Goal: Register for event/course

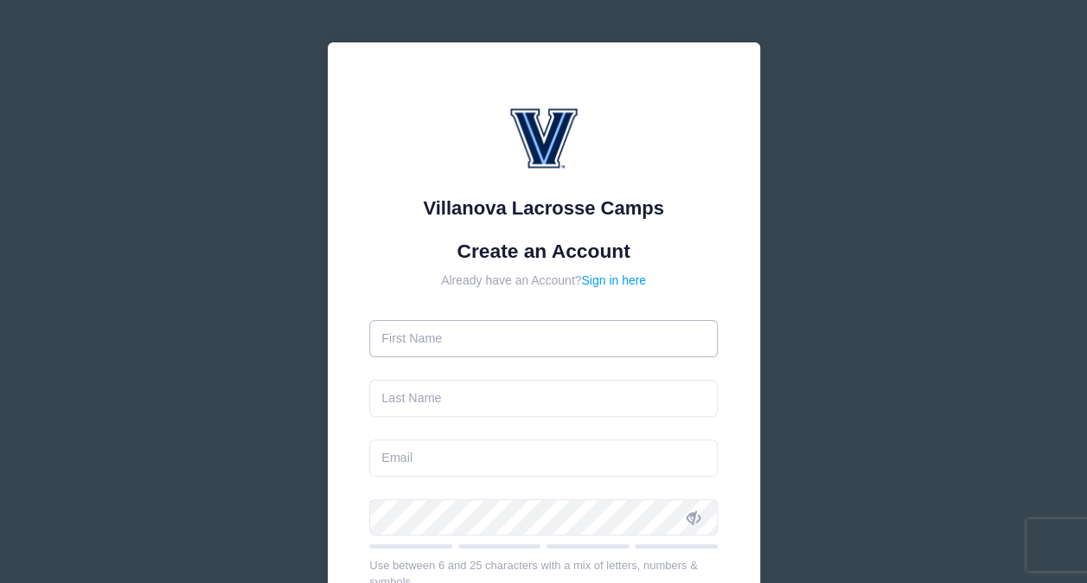
drag, startPoint x: 0, startPoint y: 0, endPoint x: 476, endPoint y: 335, distance: 582.6
click at [476, 335] on input "text" at bounding box center [543, 338] width 348 height 37
type input "[PERSON_NAME]"
type input "[EMAIL_ADDRESS][DOMAIN_NAME]"
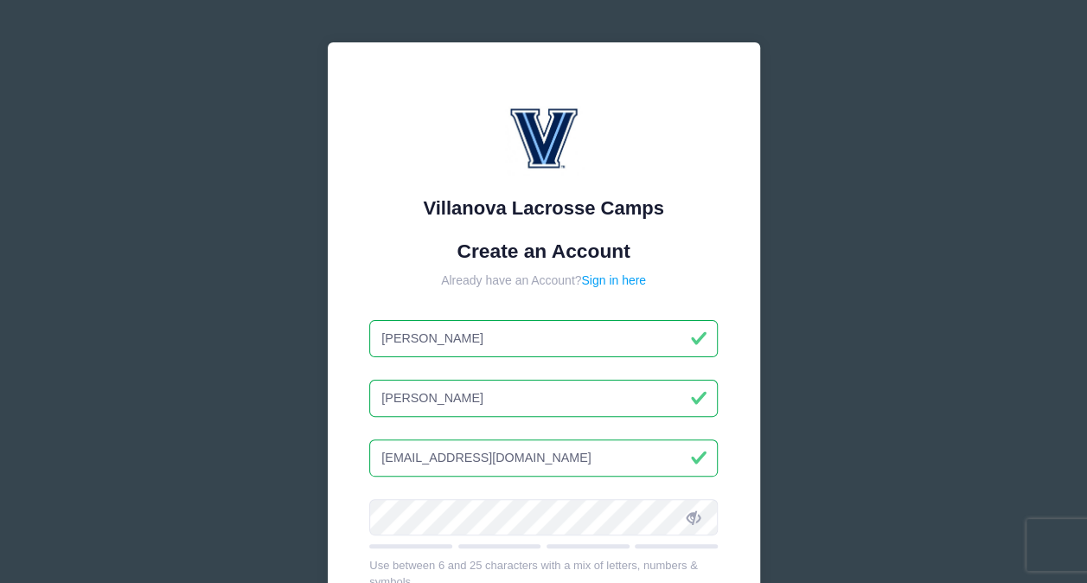
type input "Will"
click at [697, 520] on icon at bounding box center [693, 518] width 14 height 14
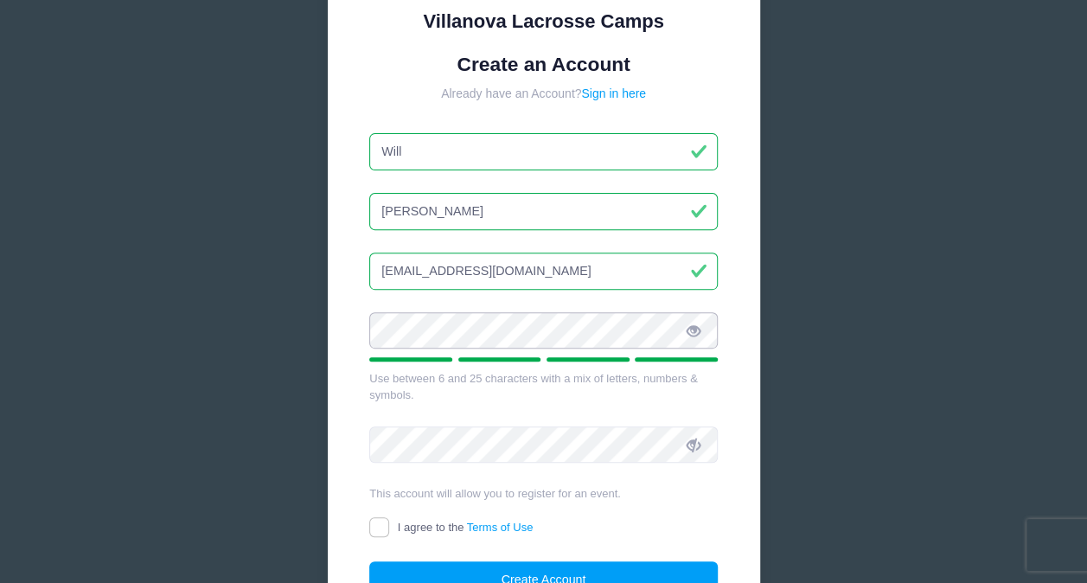
scroll to position [207, 0]
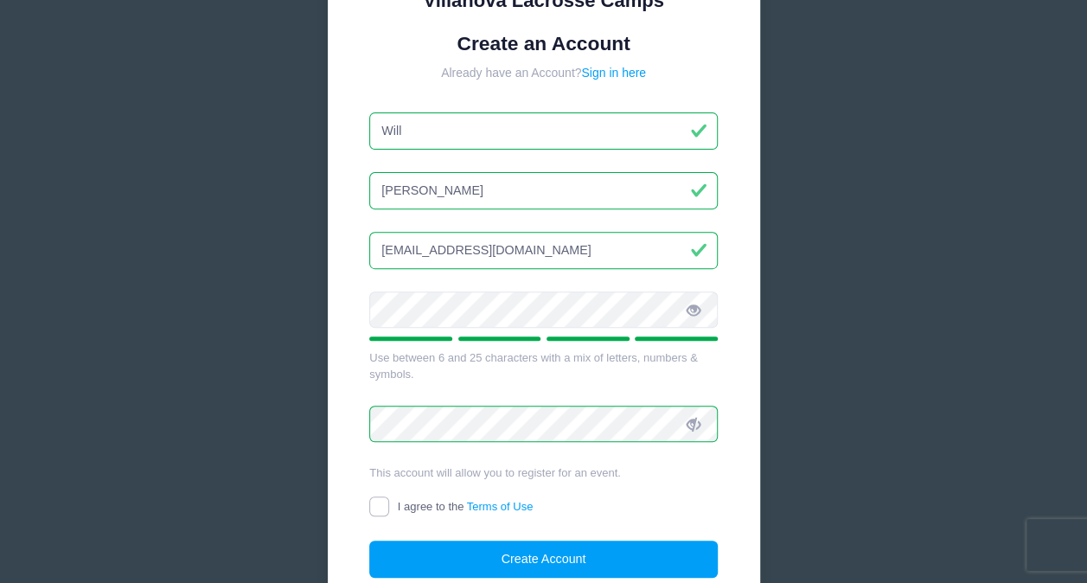
click at [377, 502] on input "I agree to the Terms of Use" at bounding box center [379, 506] width 20 height 20
checkbox input "true"
click at [424, 137] on input "Will" at bounding box center [543, 130] width 348 height 37
type input "W"
type input "andrew"
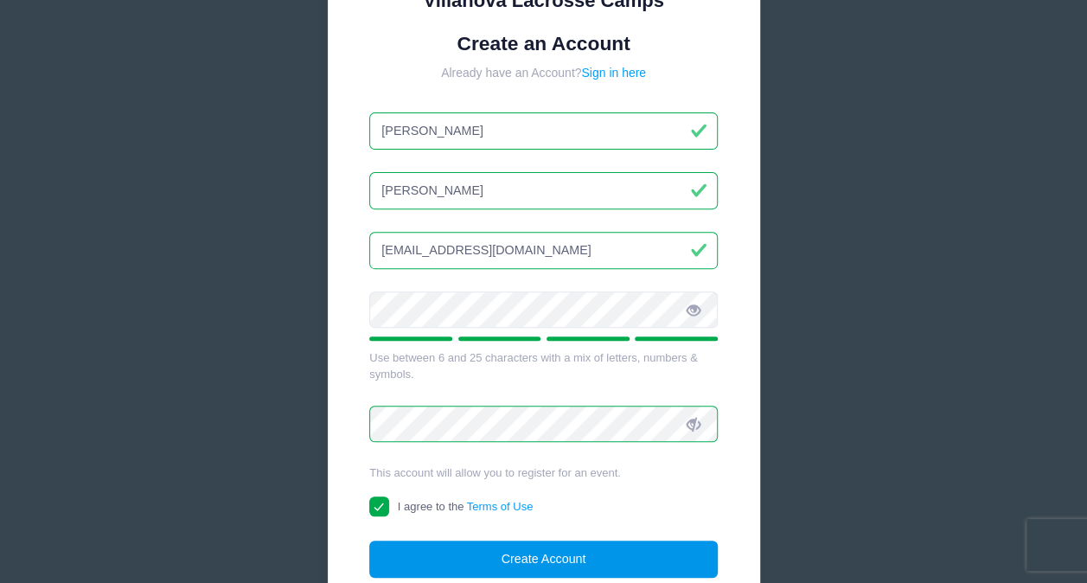
click at [508, 558] on button "Create Account" at bounding box center [543, 558] width 348 height 37
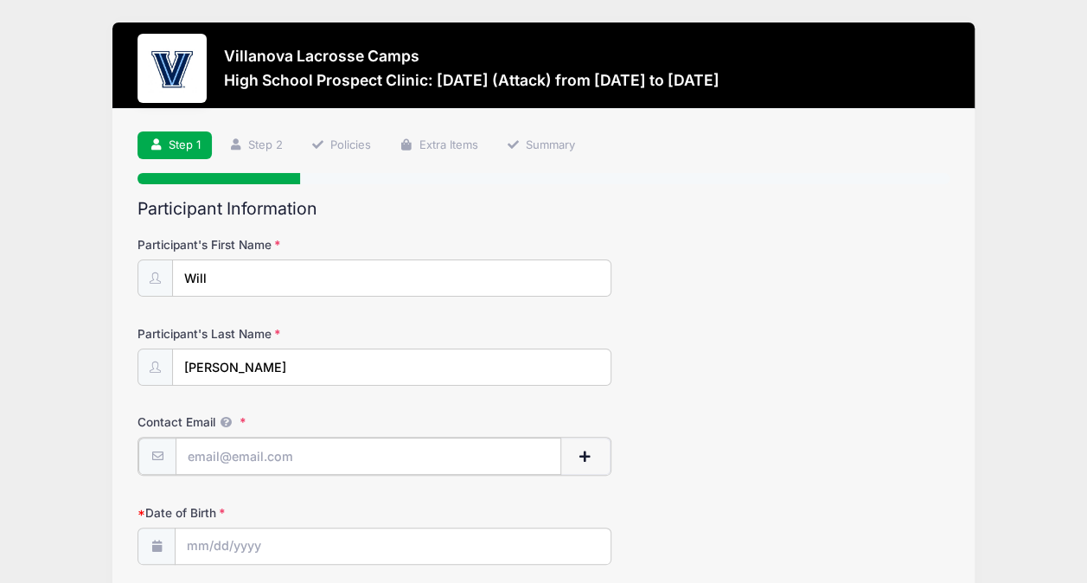
click at [227, 450] on input "Contact Email" at bounding box center [369, 455] width 386 height 37
type input "[EMAIL_ADDRESS][DOMAIN_NAME]"
type input "[STREET_ADDRESS][PERSON_NAME]"
type input "[PERSON_NAME]"
select select "NJ"
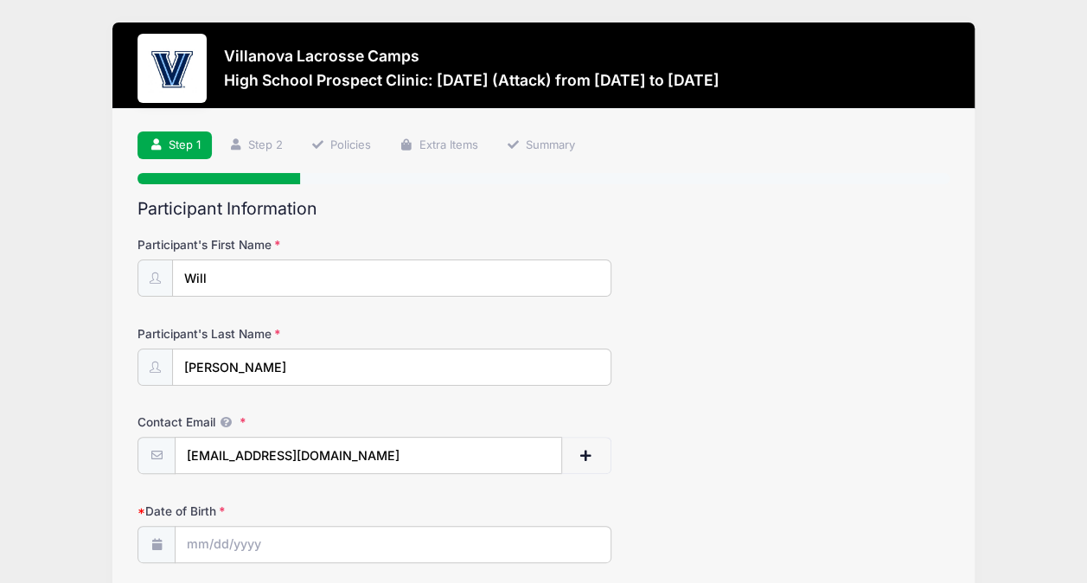
type input "08558"
type input "[PHONE_NUMBER]"
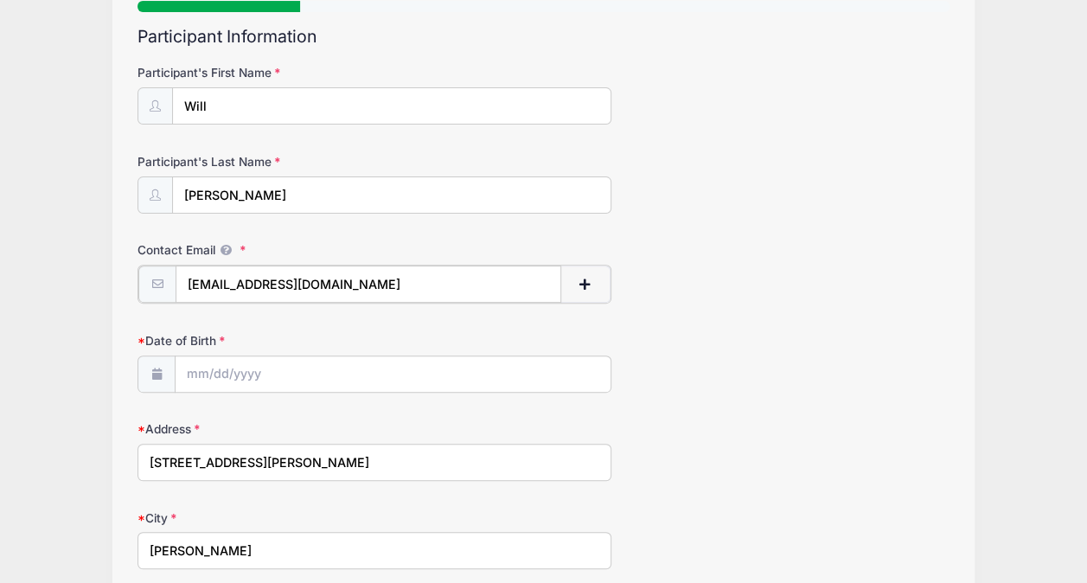
scroll to position [173, 0]
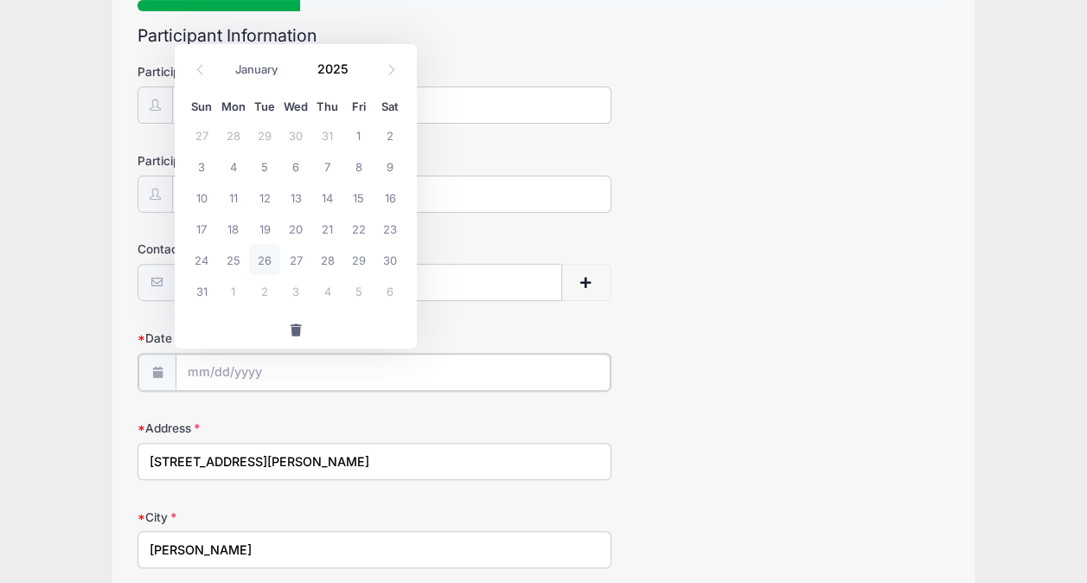
click at [197, 366] on input "Date of Birth" at bounding box center [393, 372] width 435 height 37
click at [205, 73] on icon at bounding box center [200, 69] width 11 height 11
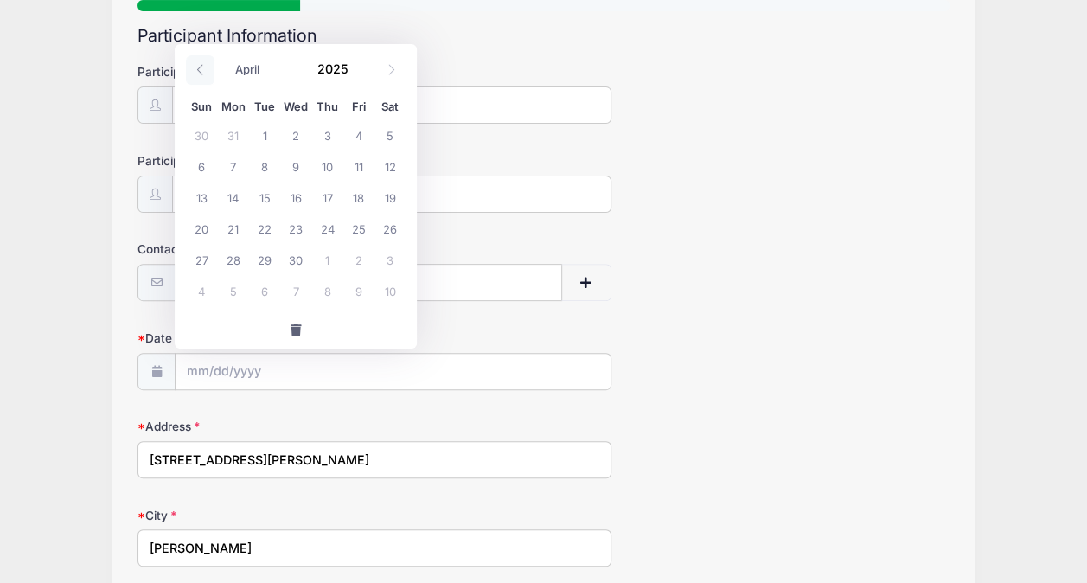
click at [205, 73] on icon at bounding box center [200, 69] width 11 height 11
select select "0"
click at [205, 73] on icon at bounding box center [200, 69] width 11 height 11
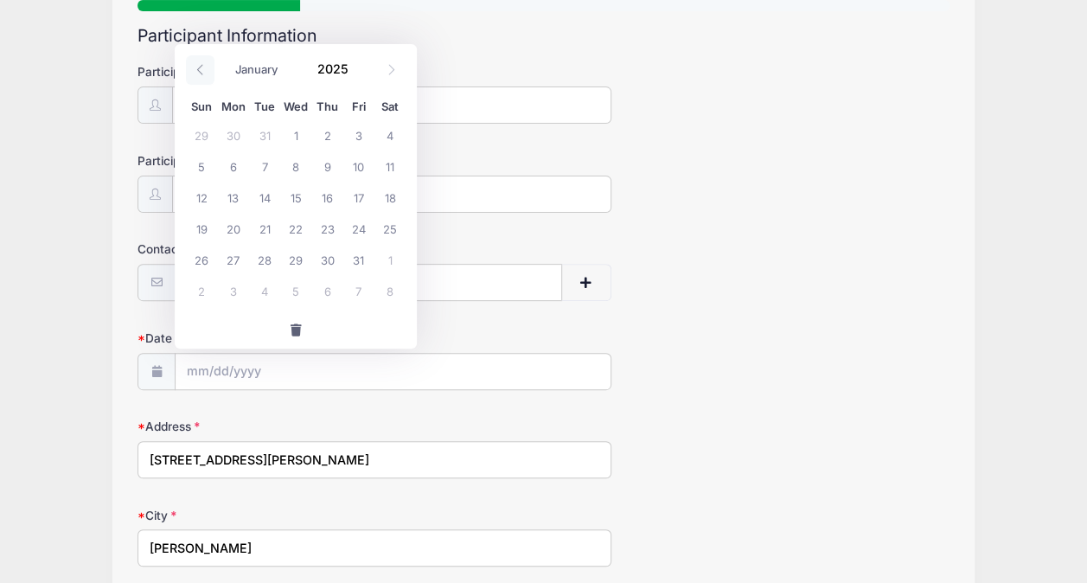
type input "2024"
select select "11"
drag, startPoint x: 205, startPoint y: 73, endPoint x: 387, endPoint y: 69, distance: 182.5
click at [387, 69] on icon at bounding box center [391, 69] width 11 height 11
type input "2025"
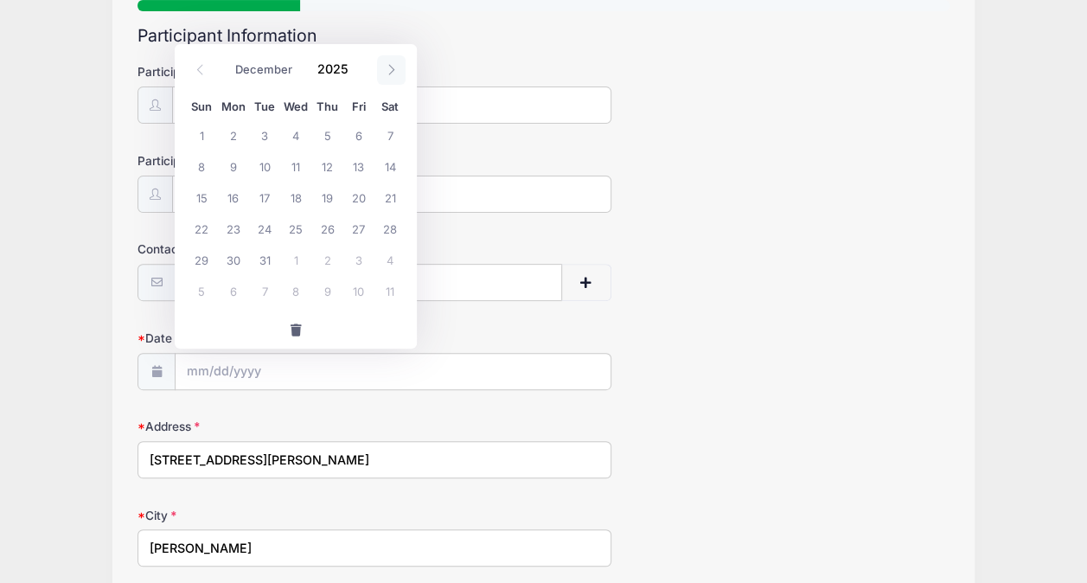
select select "0"
click at [237, 162] on span "6" at bounding box center [233, 165] width 31 height 31
type input "[DATE]"
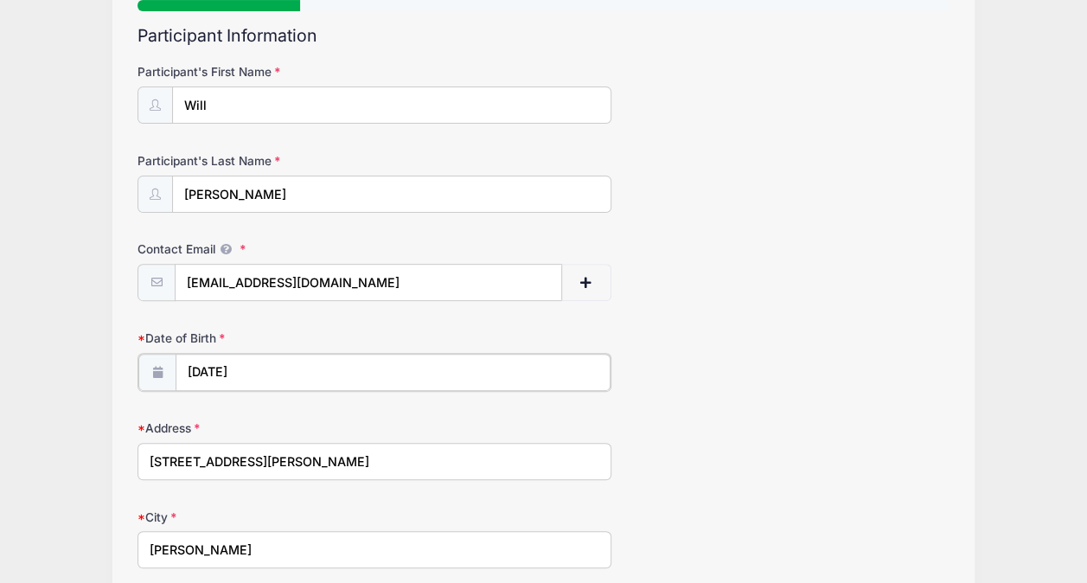
click at [290, 368] on input "[DATE]" at bounding box center [393, 372] width 435 height 37
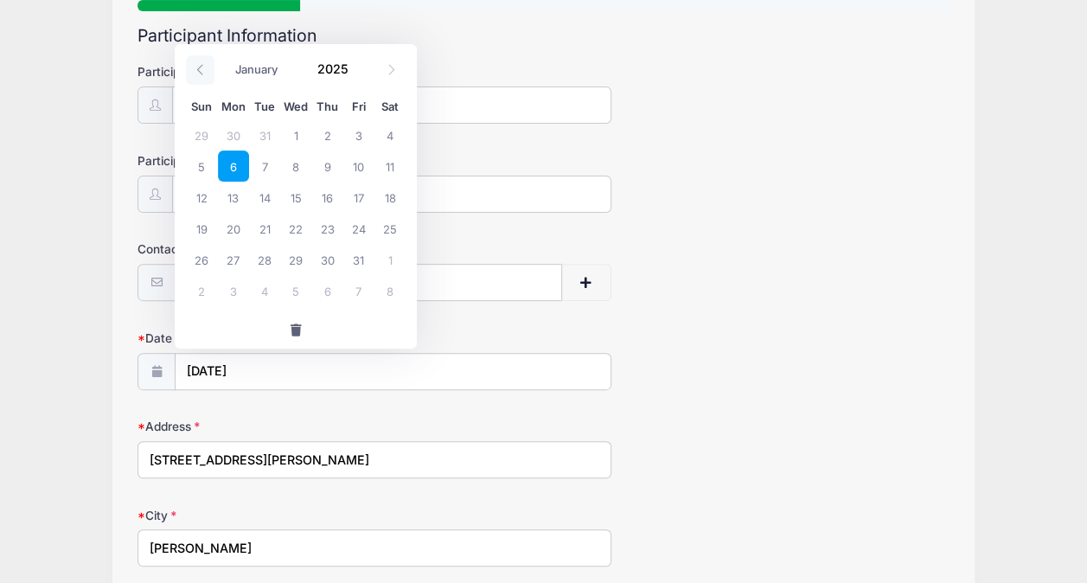
click at [202, 65] on icon at bounding box center [200, 70] width 6 height 10
type input "2024"
click at [202, 65] on icon at bounding box center [200, 70] width 6 height 10
click at [202, 65] on icon at bounding box center [200, 69] width 11 height 11
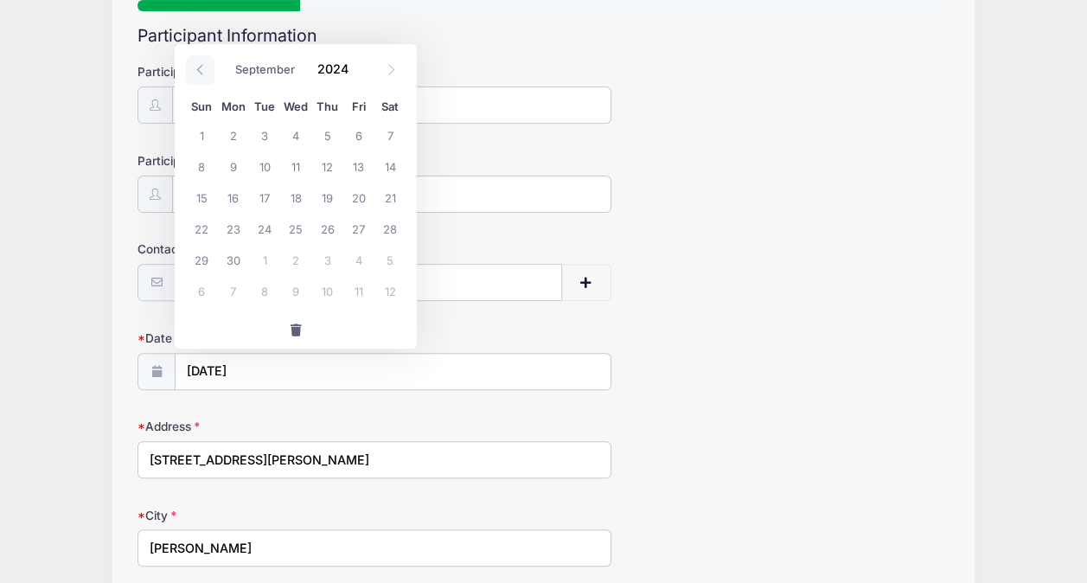
click at [202, 65] on icon at bounding box center [200, 69] width 11 height 11
click at [199, 67] on icon at bounding box center [200, 69] width 11 height 11
click at [266, 368] on input "[DATE]" at bounding box center [393, 372] width 435 height 37
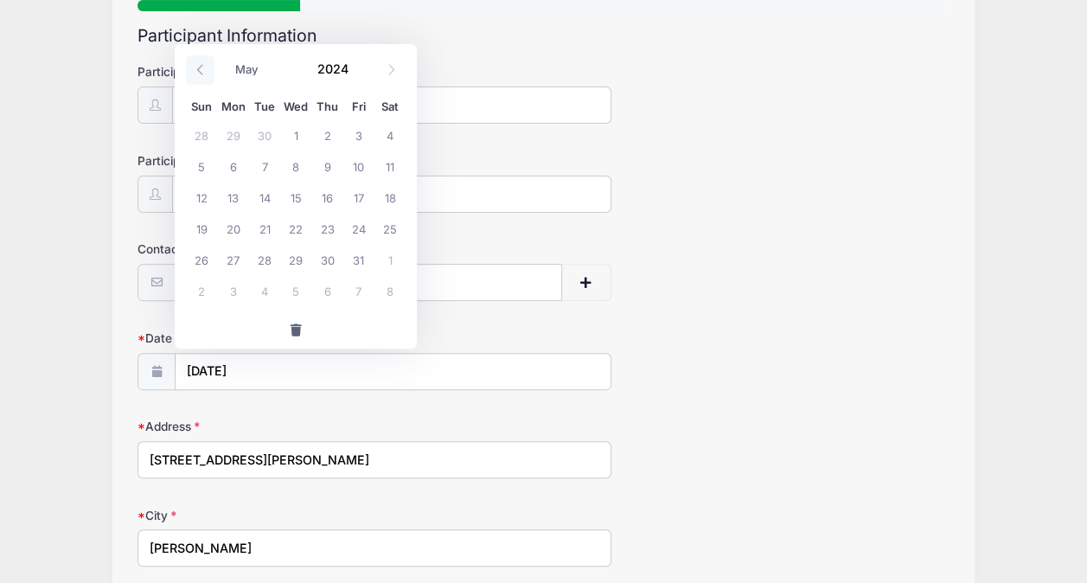
click at [201, 71] on icon at bounding box center [200, 69] width 11 height 11
select select "0"
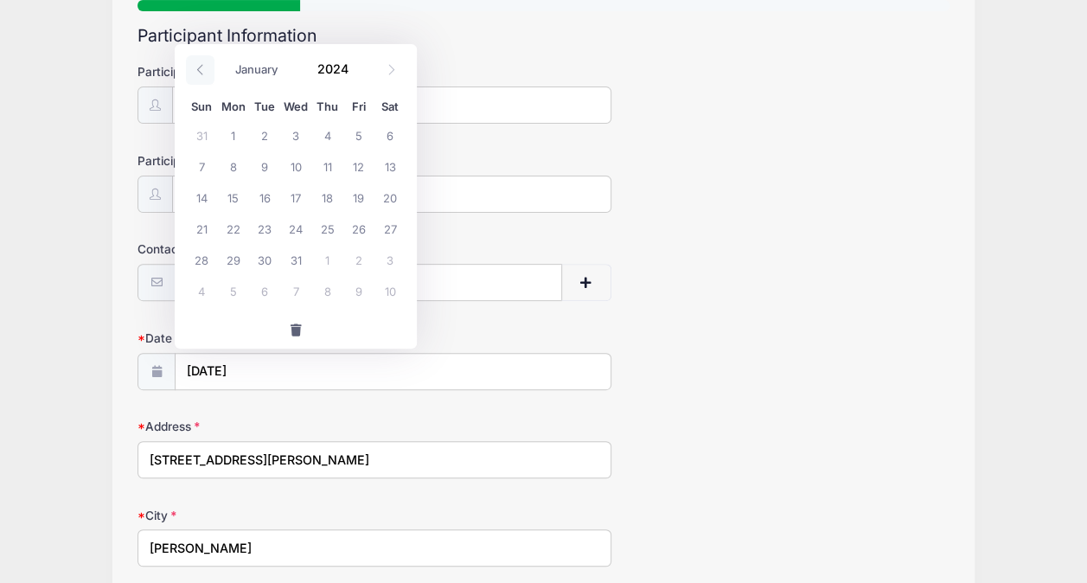
click at [201, 71] on icon at bounding box center [200, 69] width 11 height 11
type input "2023"
click at [201, 71] on icon at bounding box center [200, 69] width 11 height 11
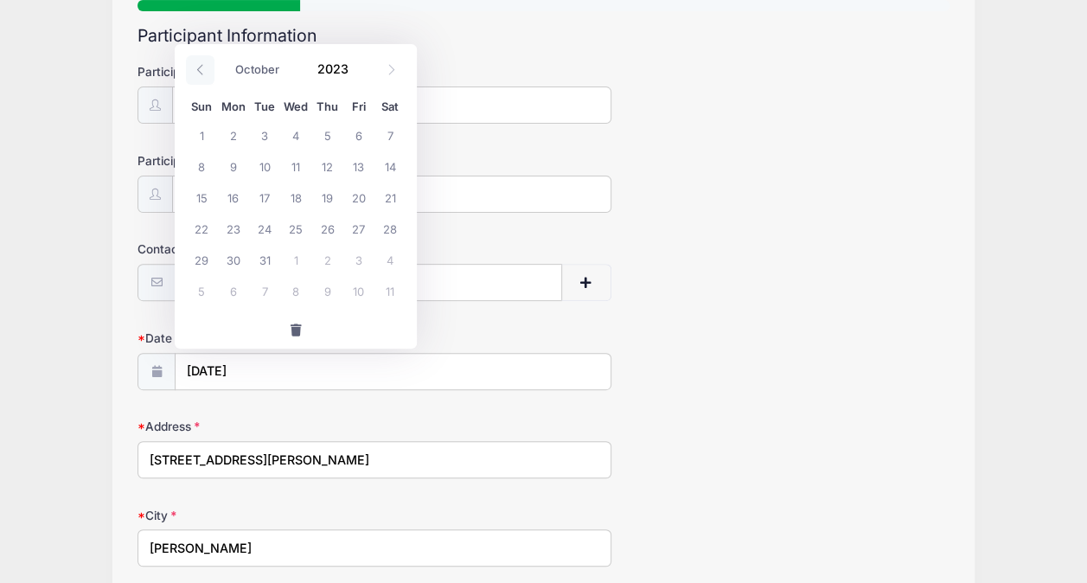
select select "8"
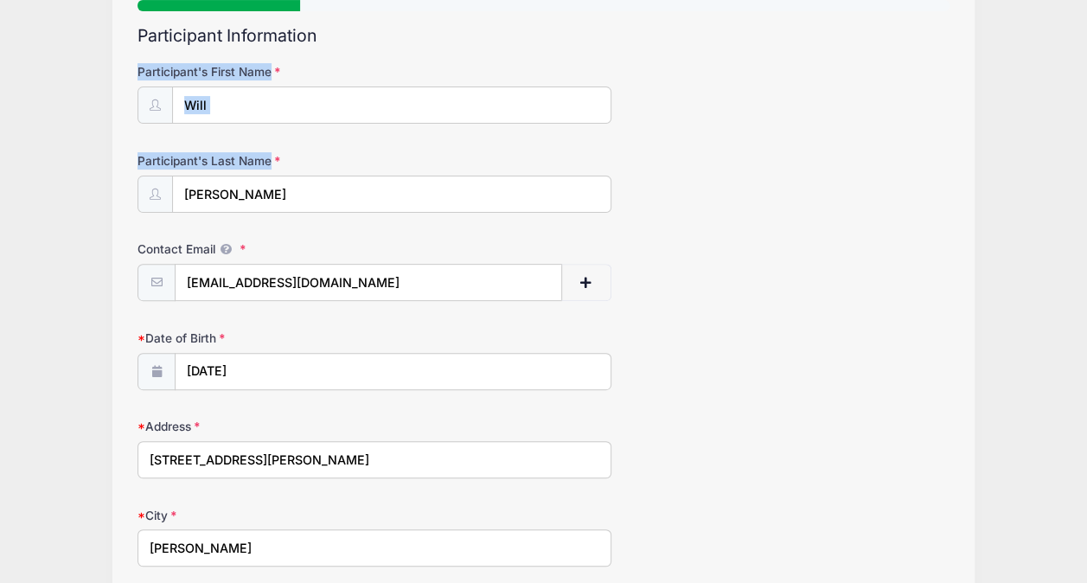
drag, startPoint x: 46, startPoint y: 81, endPoint x: 263, endPoint y: 180, distance: 238.3
click at [263, 180] on div "Villanova Lacrosse Camps High School Prospect Clinic: [DATE] (Attack) from [DAT…" at bounding box center [543, 497] width 1035 height 1341
type input "2025"
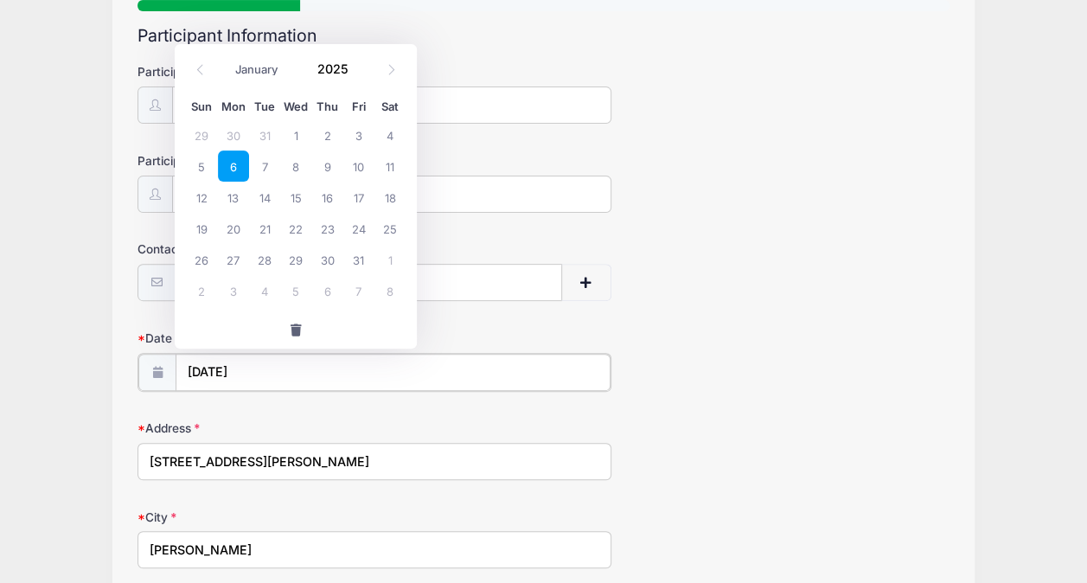
click at [280, 361] on input "[DATE]" at bounding box center [393, 372] width 435 height 37
click at [393, 67] on icon at bounding box center [391, 69] width 11 height 11
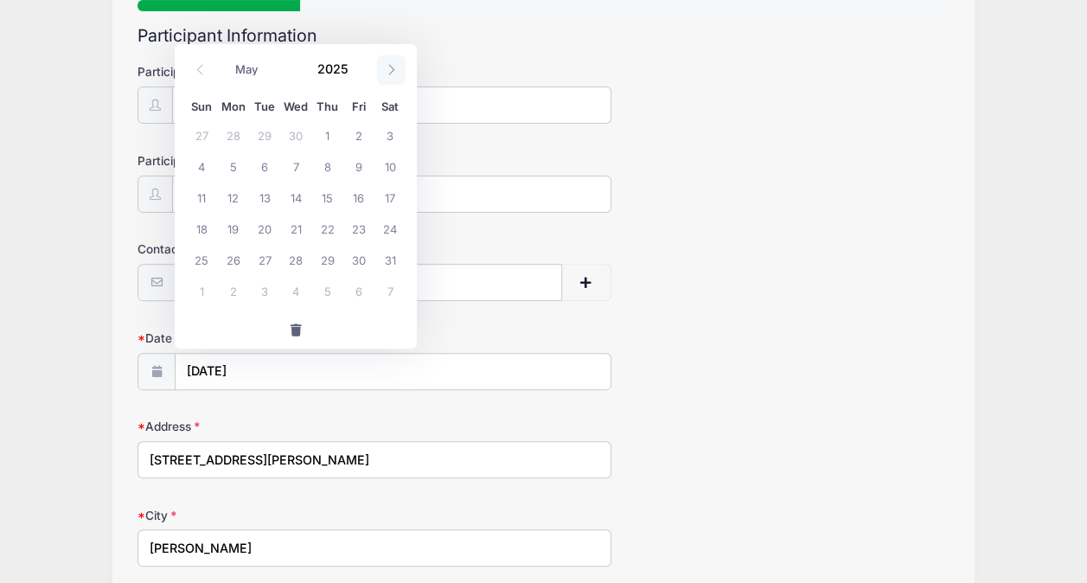
click at [393, 67] on icon at bounding box center [391, 69] width 11 height 11
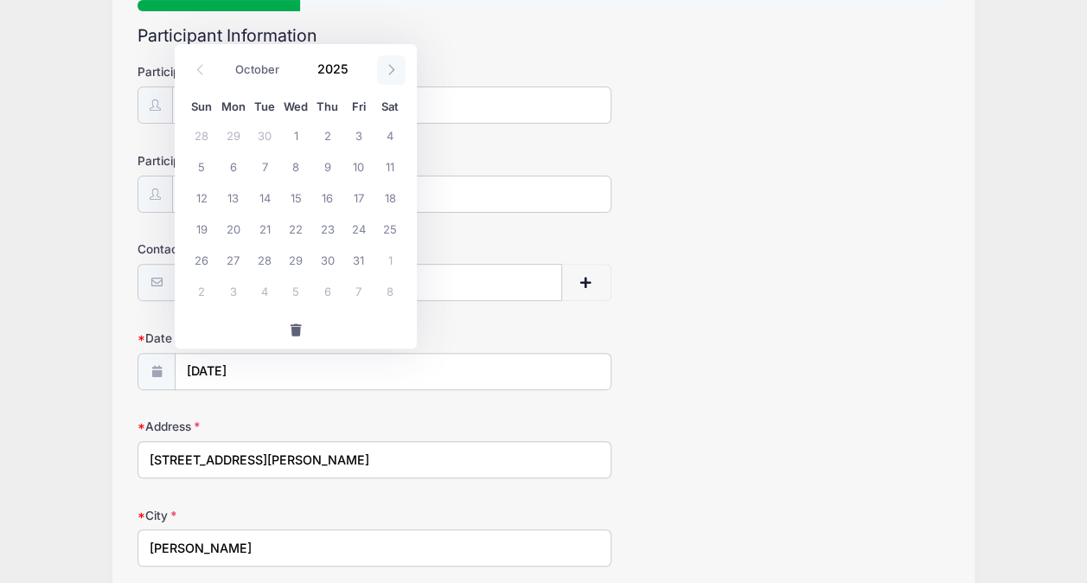
click at [393, 67] on icon at bounding box center [391, 69] width 11 height 11
select select "11"
click at [393, 67] on icon at bounding box center [391, 69] width 11 height 11
type input "2026"
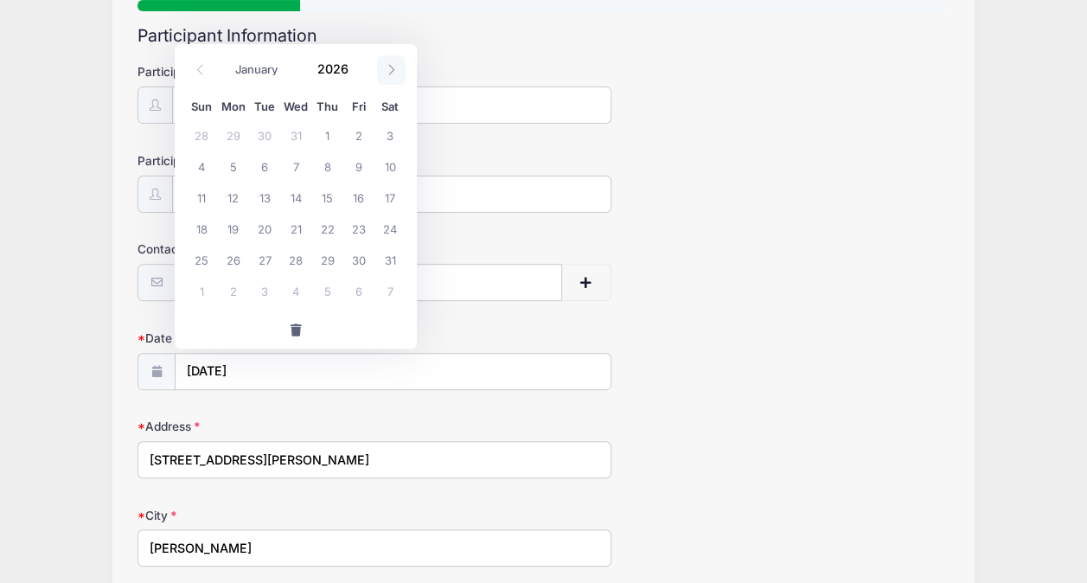
click at [393, 67] on icon at bounding box center [391, 69] width 11 height 11
click at [200, 71] on icon at bounding box center [200, 69] width 11 height 11
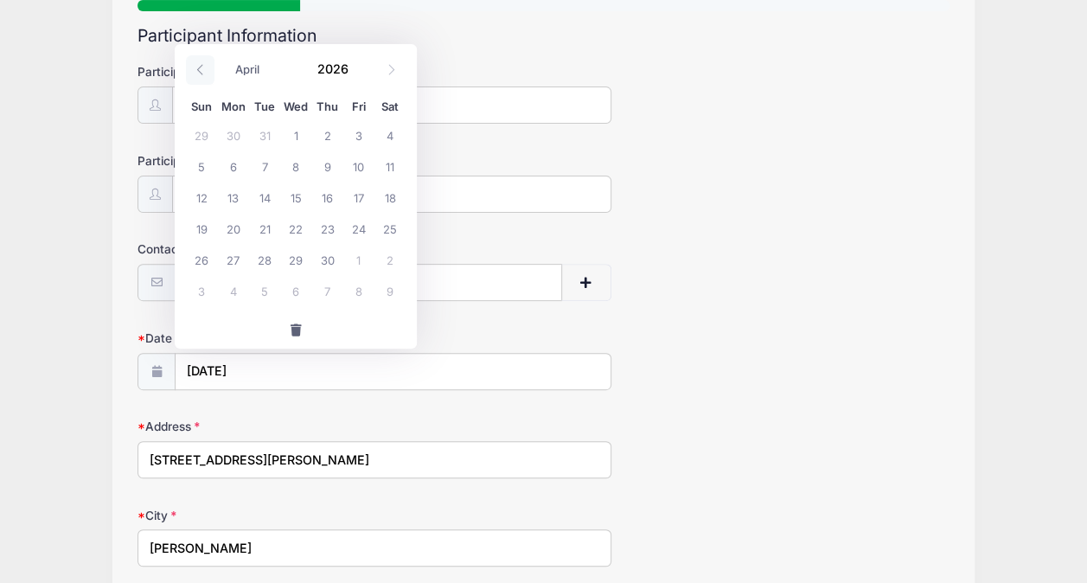
click at [200, 71] on icon at bounding box center [200, 69] width 11 height 11
select select "0"
click at [200, 71] on icon at bounding box center [200, 69] width 11 height 11
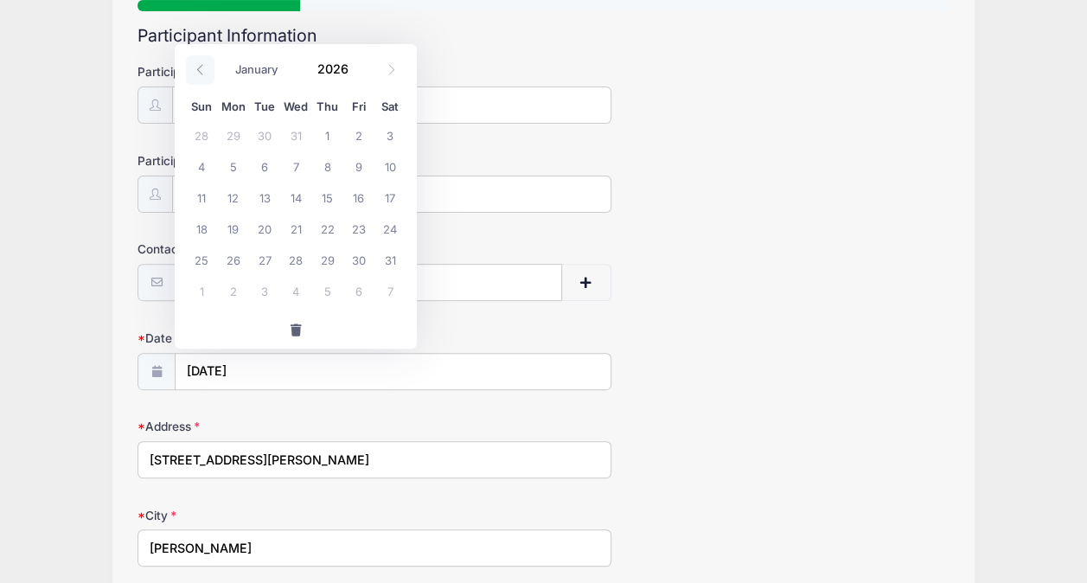
type input "2025"
click at [200, 71] on icon at bounding box center [200, 69] width 11 height 11
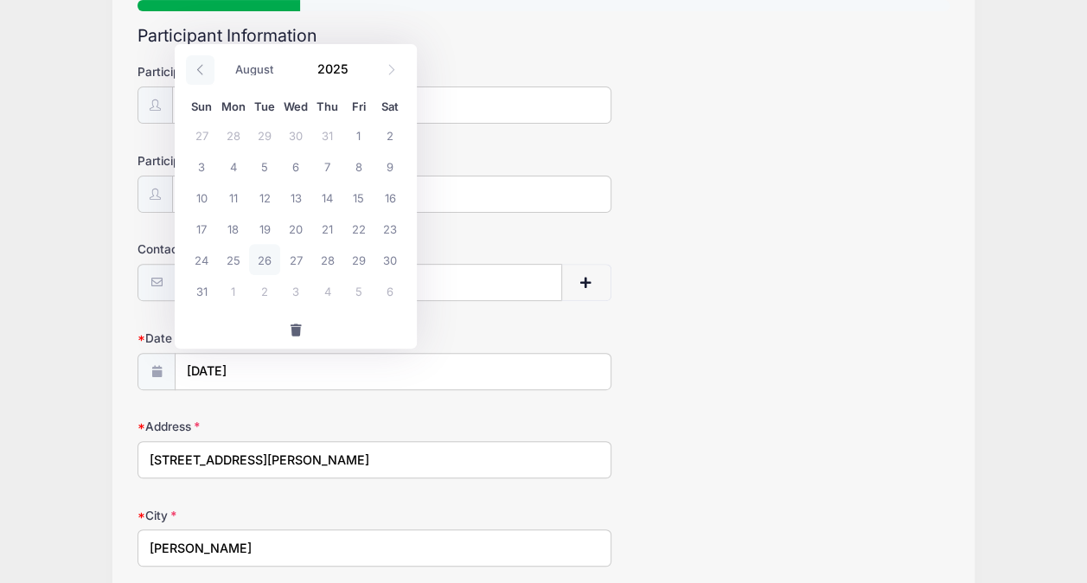
click at [200, 71] on icon at bounding box center [200, 69] width 11 height 11
click at [201, 67] on icon at bounding box center [200, 69] width 11 height 11
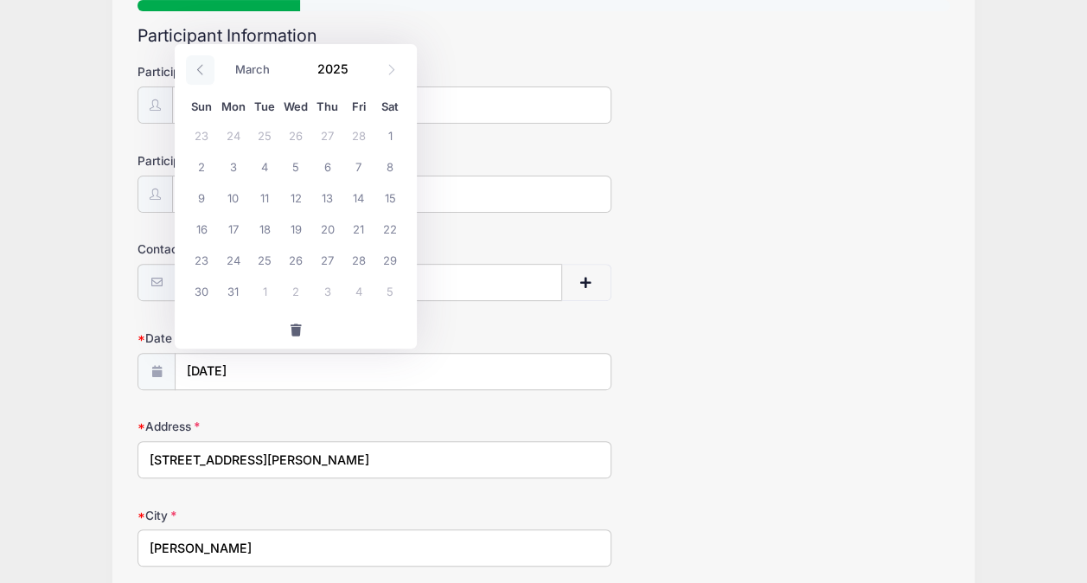
click at [201, 67] on icon at bounding box center [200, 69] width 11 height 11
select select "0"
click at [201, 67] on icon at bounding box center [200, 69] width 11 height 11
type input "2024"
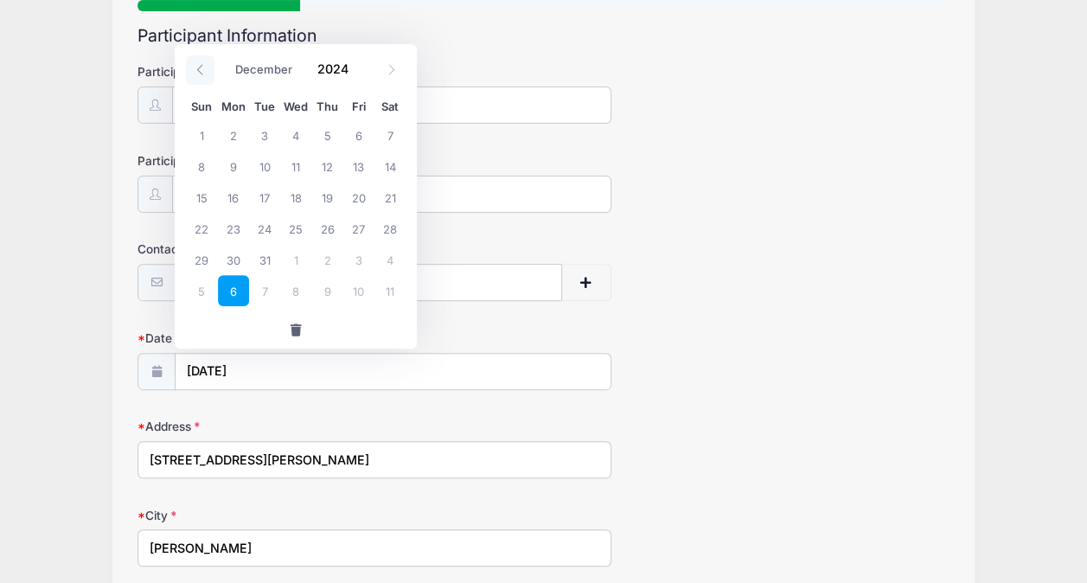
click at [201, 67] on icon at bounding box center [200, 69] width 11 height 11
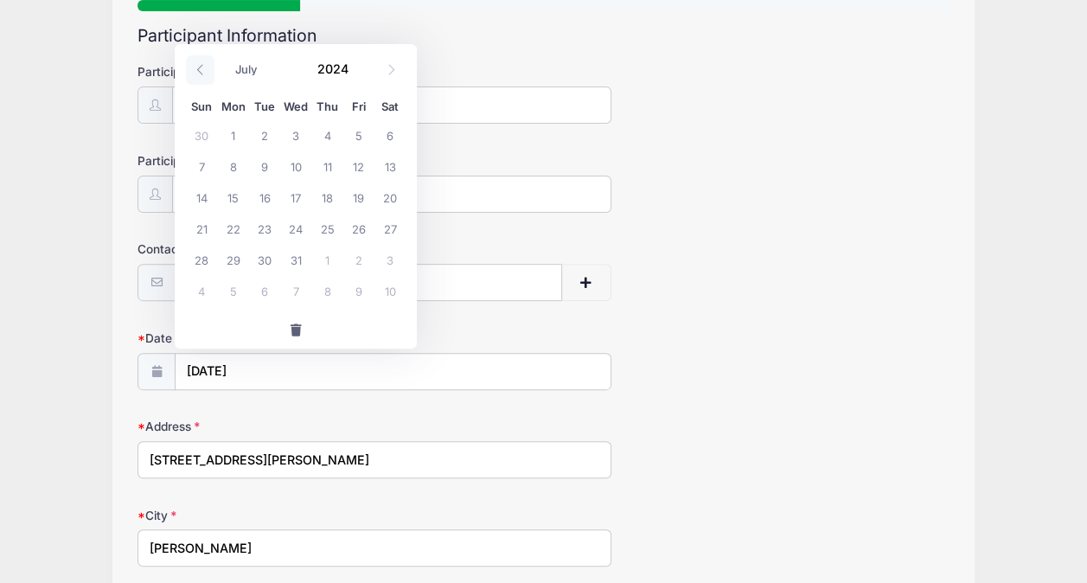
click at [201, 67] on icon at bounding box center [200, 69] width 11 height 11
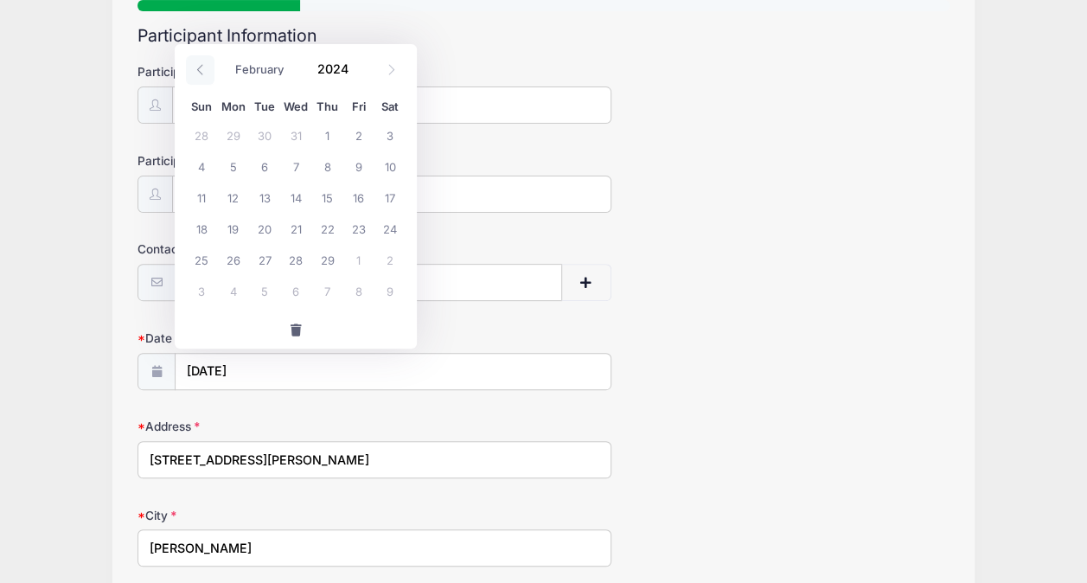
click at [201, 67] on icon at bounding box center [200, 69] width 11 height 11
select select "0"
click at [201, 67] on icon at bounding box center [200, 69] width 11 height 11
type input "2023"
click at [201, 67] on icon at bounding box center [200, 69] width 11 height 11
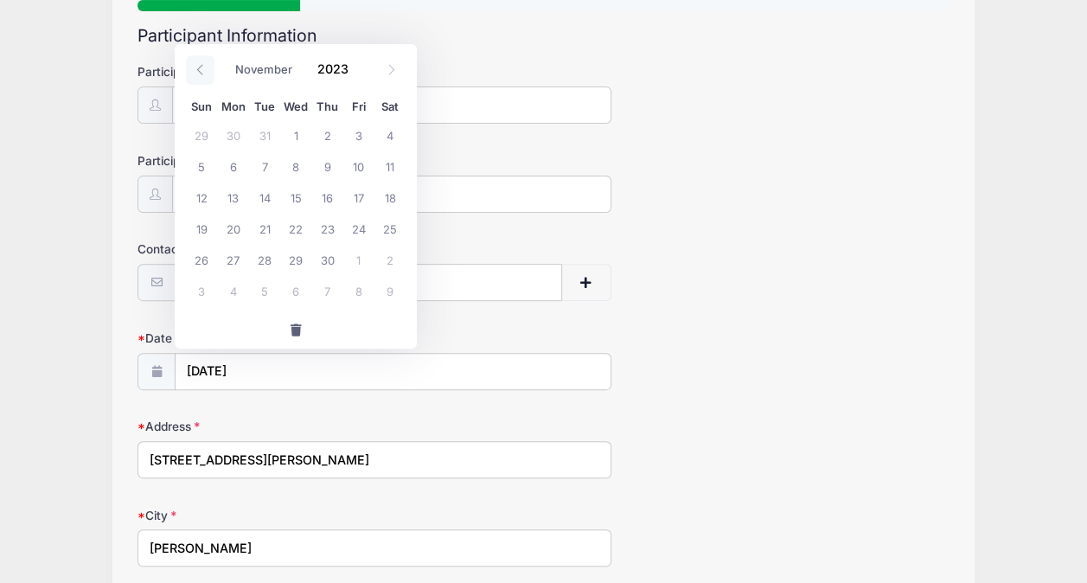
click at [201, 67] on icon at bounding box center [200, 69] width 11 height 11
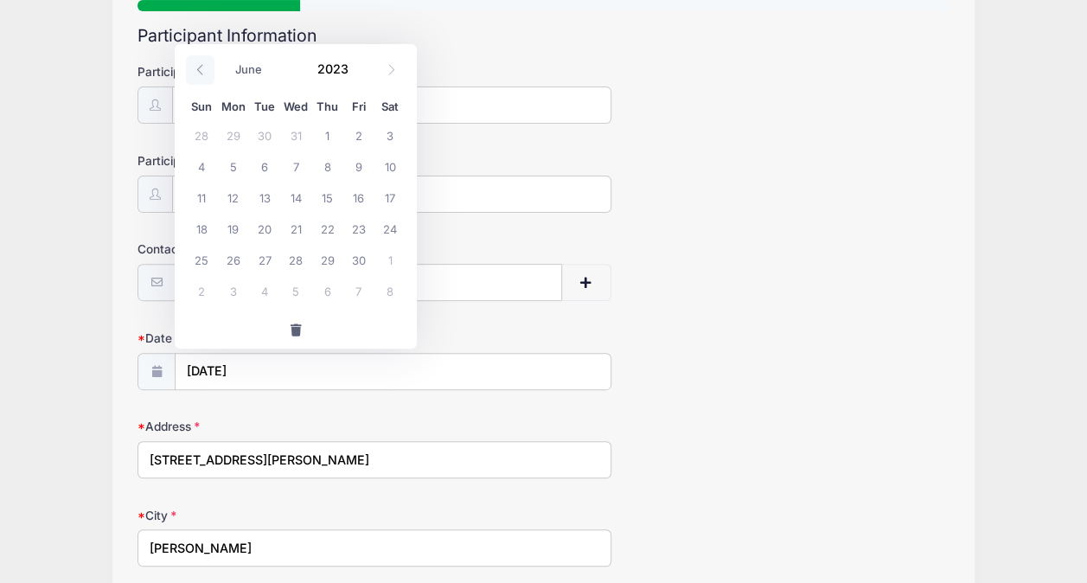
click at [201, 67] on icon at bounding box center [200, 69] width 11 height 11
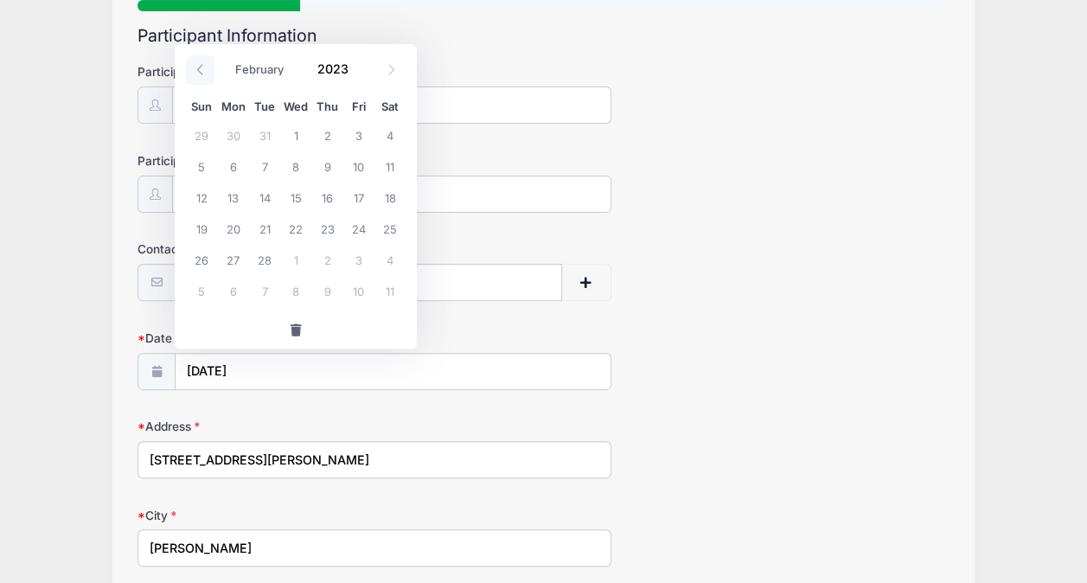
select select "0"
click at [201, 67] on icon at bounding box center [200, 69] width 11 height 11
type input "2022"
click at [201, 67] on icon at bounding box center [200, 69] width 11 height 11
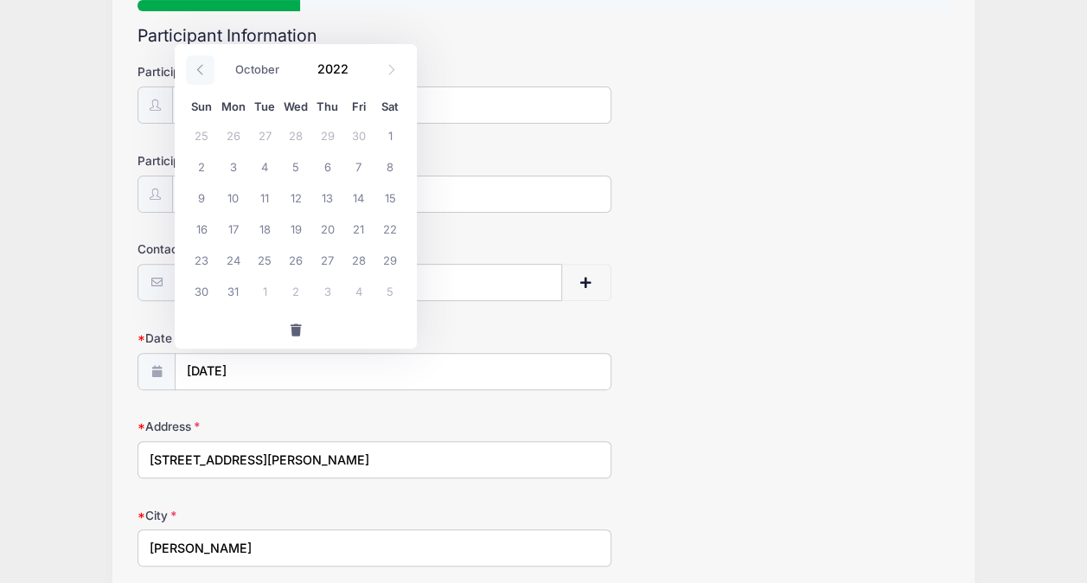
click at [201, 67] on icon at bounding box center [200, 69] width 11 height 11
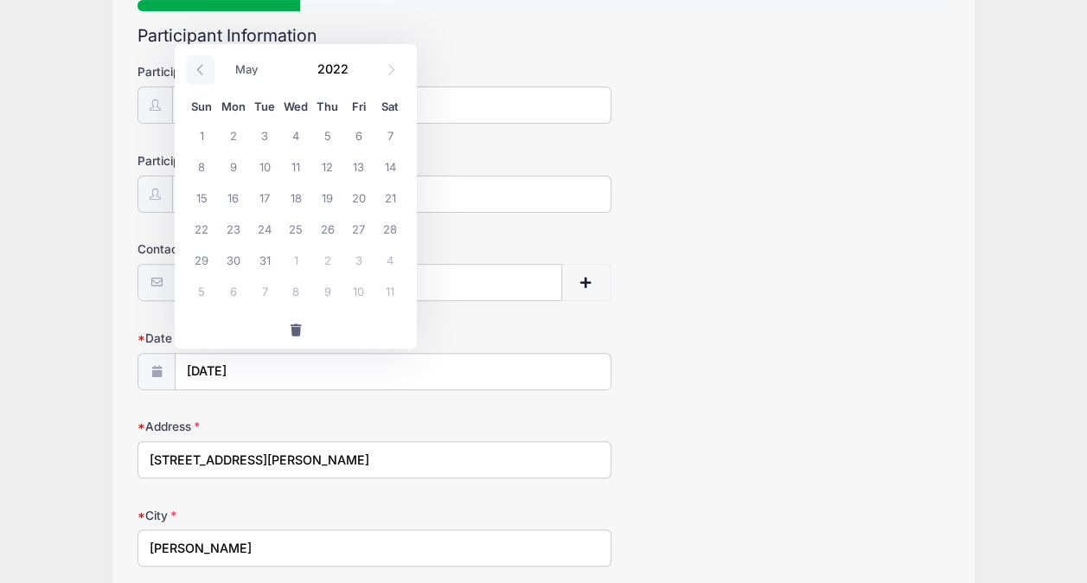
click at [201, 67] on icon at bounding box center [200, 69] width 11 height 11
select select "0"
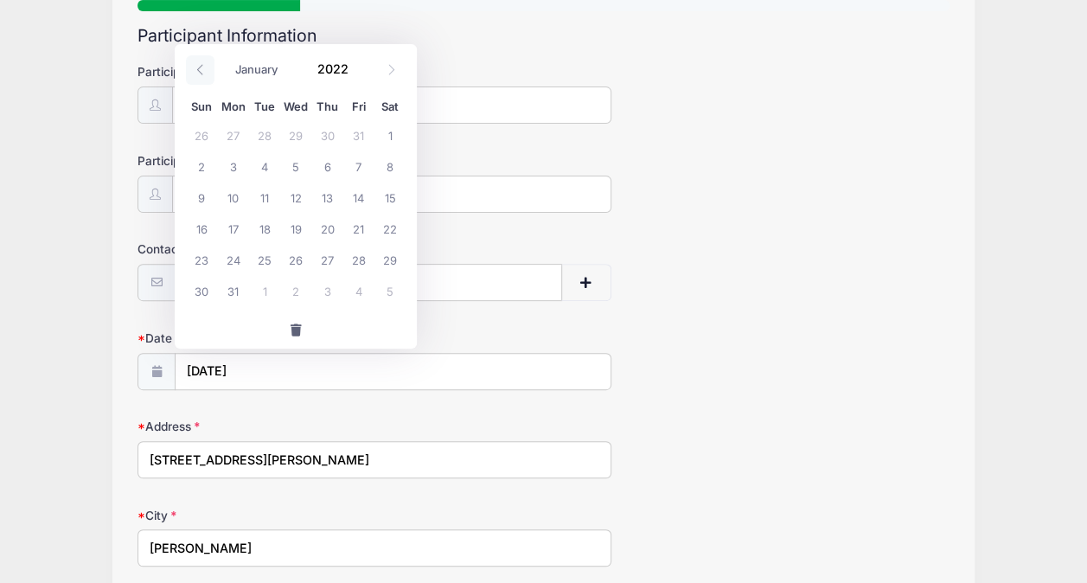
click at [201, 67] on icon at bounding box center [200, 69] width 11 height 11
type input "2021"
click at [201, 67] on icon at bounding box center [200, 69] width 11 height 11
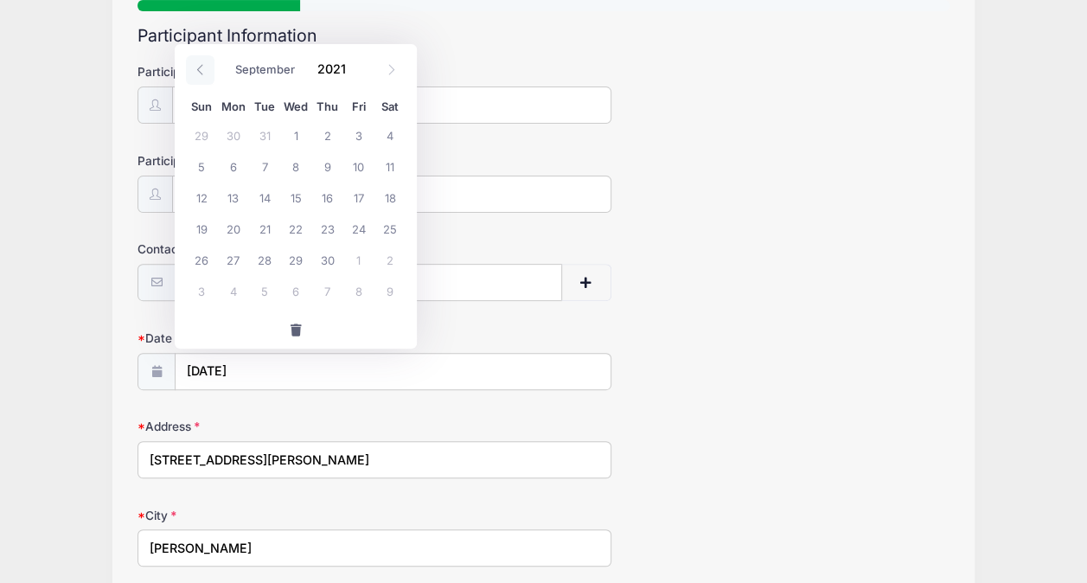
click at [201, 67] on icon at bounding box center [200, 69] width 11 height 11
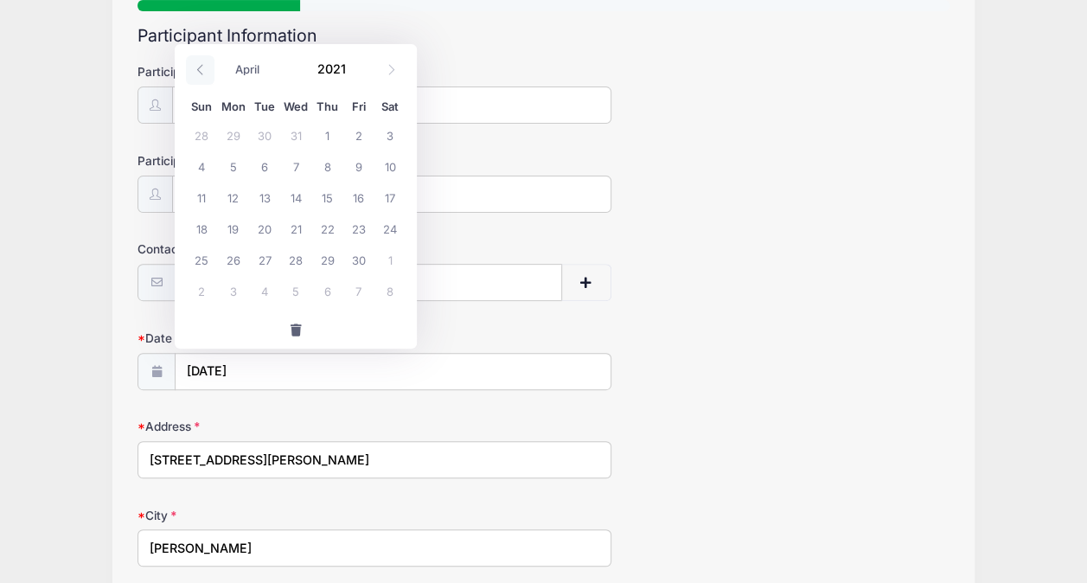
click at [201, 67] on icon at bounding box center [200, 69] width 11 height 11
select select "0"
click at [201, 67] on icon at bounding box center [200, 69] width 11 height 11
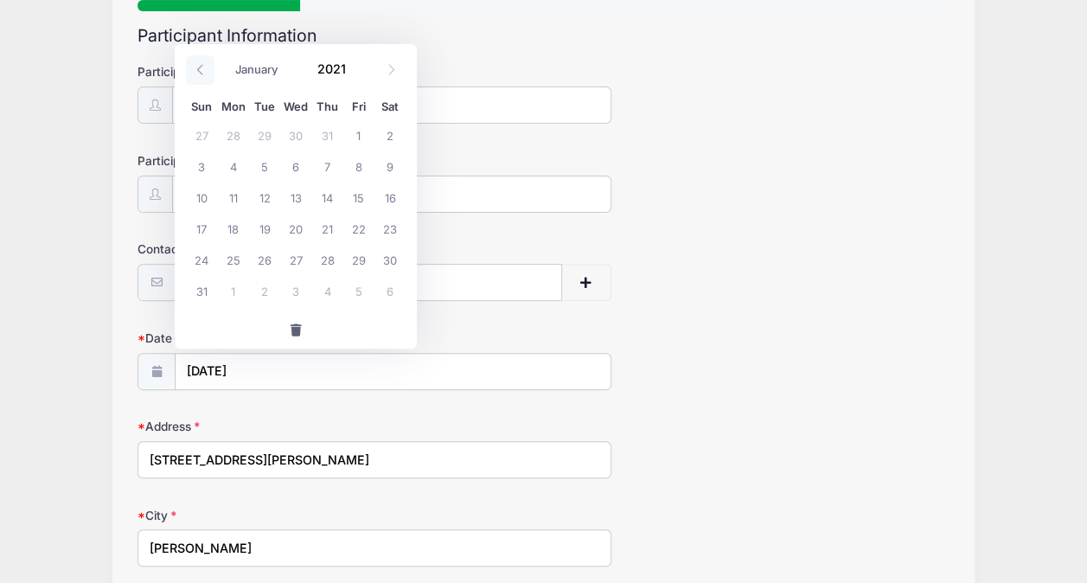
type input "2020"
click at [201, 67] on icon at bounding box center [200, 69] width 11 height 11
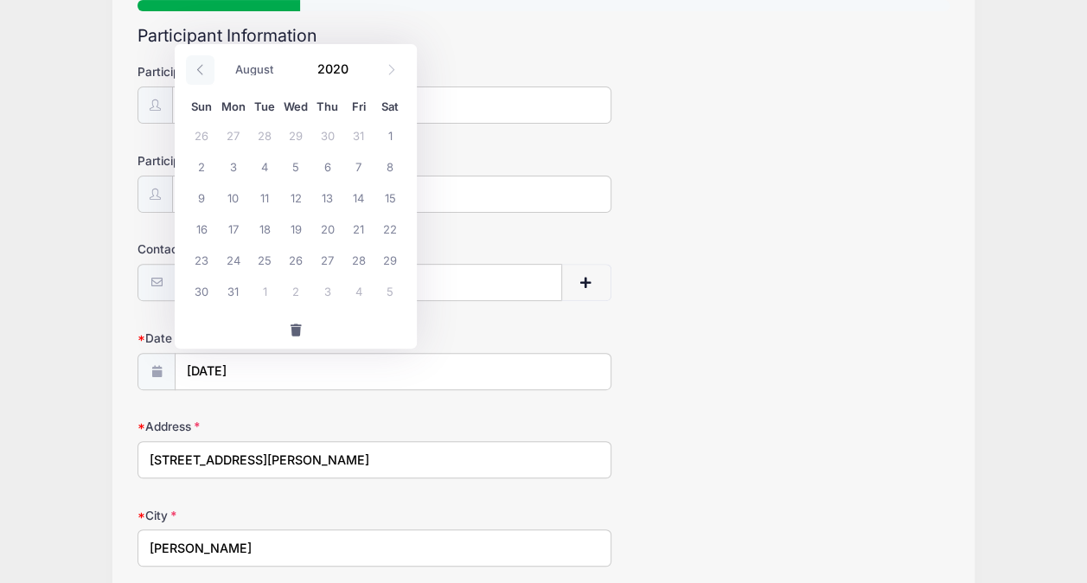
click at [201, 67] on icon at bounding box center [200, 69] width 11 height 11
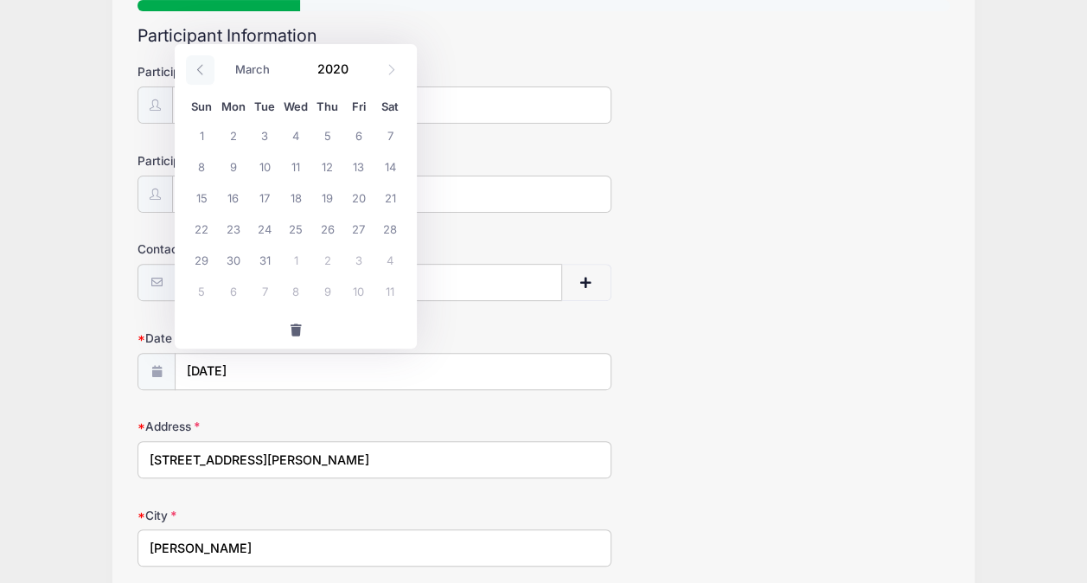
click at [201, 67] on icon at bounding box center [200, 69] width 11 height 11
select select "0"
click at [201, 67] on icon at bounding box center [200, 69] width 11 height 11
type input "2019"
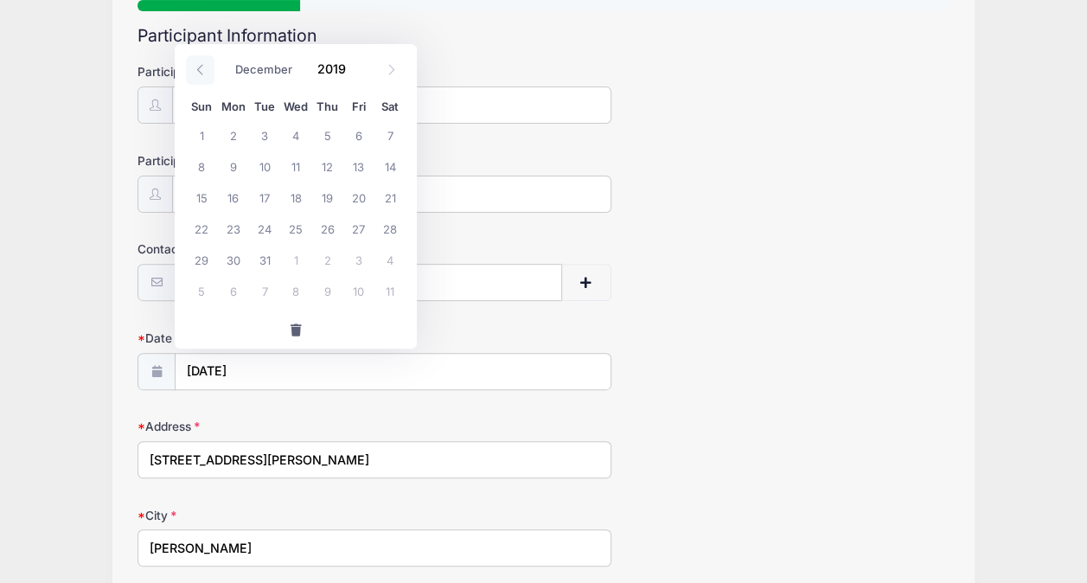
click at [201, 67] on icon at bounding box center [200, 69] width 11 height 11
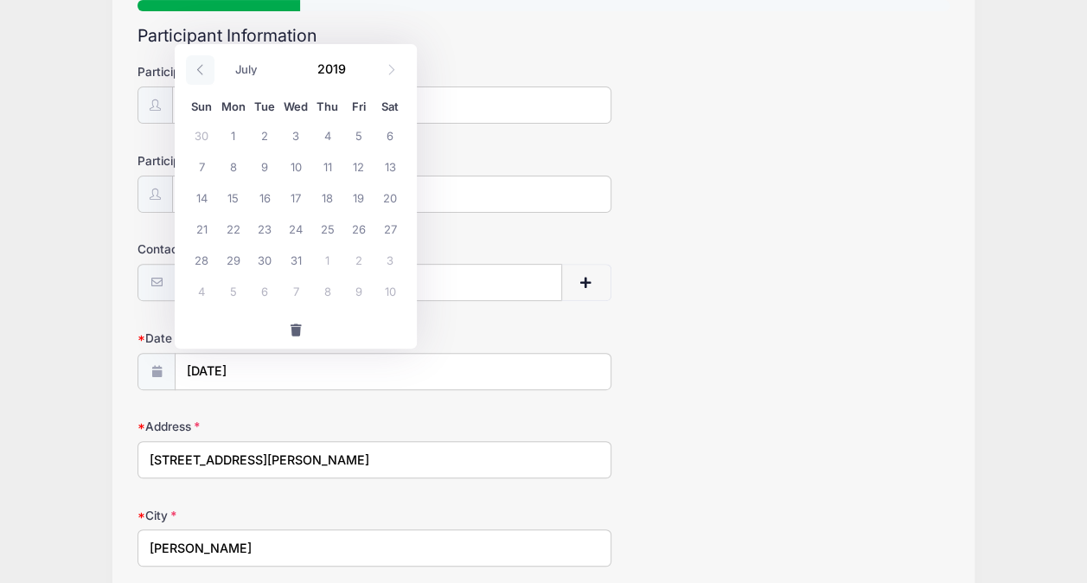
click at [201, 67] on icon at bounding box center [200, 69] width 11 height 11
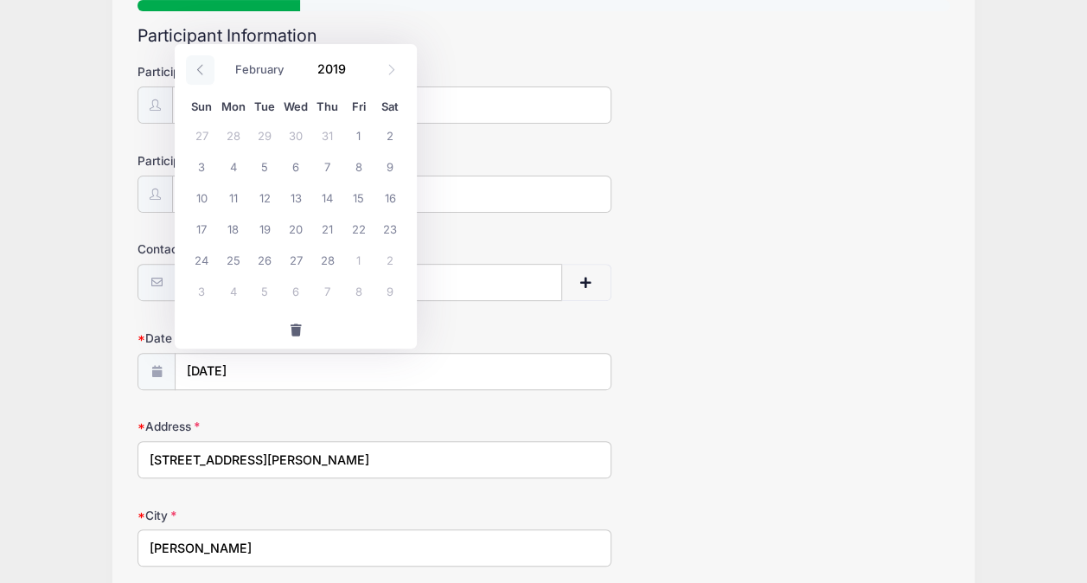
click at [201, 67] on icon at bounding box center [200, 69] width 11 height 11
select select "0"
click at [201, 67] on icon at bounding box center [200, 69] width 11 height 11
type input "2018"
click at [201, 67] on icon at bounding box center [200, 69] width 11 height 11
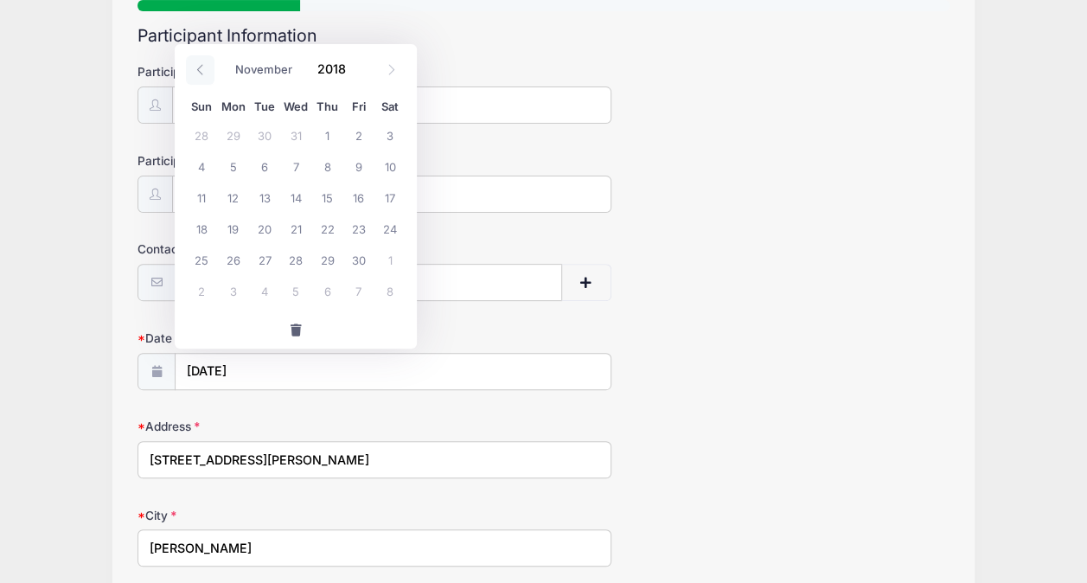
click at [201, 67] on icon at bounding box center [200, 69] width 11 height 11
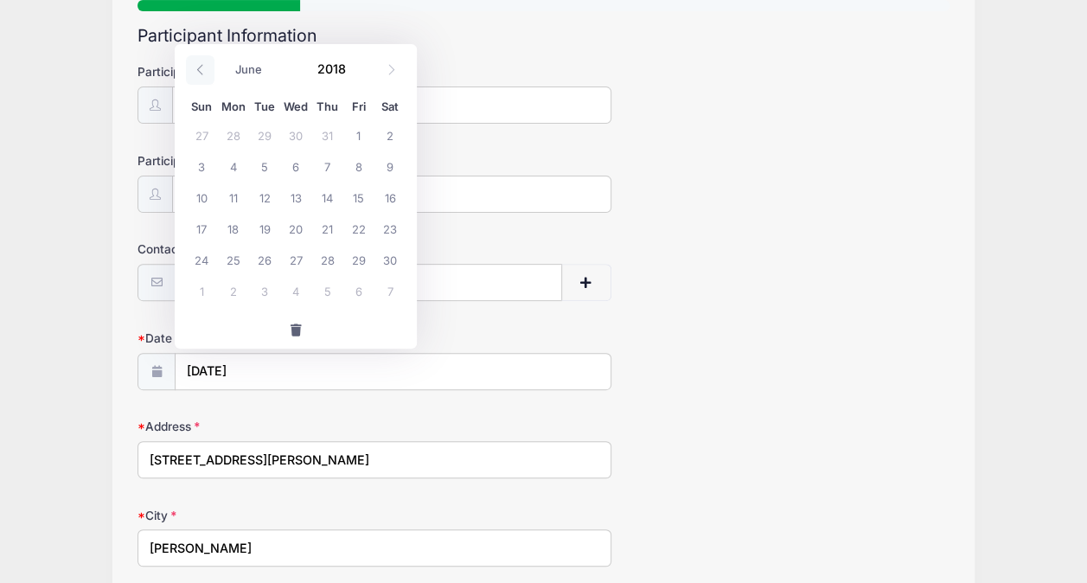
click at [201, 67] on icon at bounding box center [200, 69] width 11 height 11
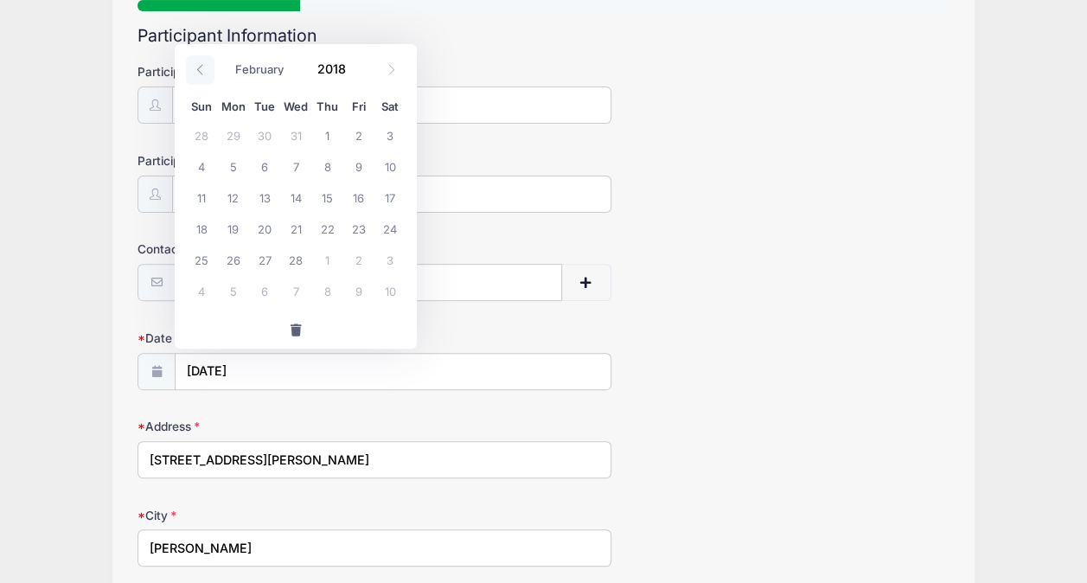
select select "0"
click at [201, 67] on icon at bounding box center [200, 69] width 11 height 11
type input "2017"
click at [201, 67] on icon at bounding box center [200, 69] width 11 height 11
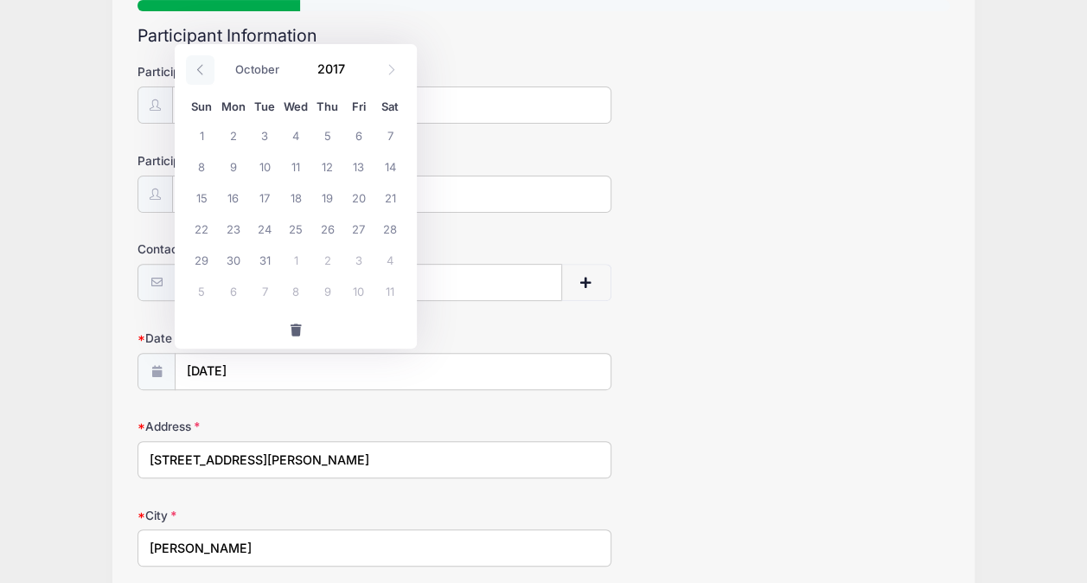
click at [201, 67] on icon at bounding box center [200, 69] width 11 height 11
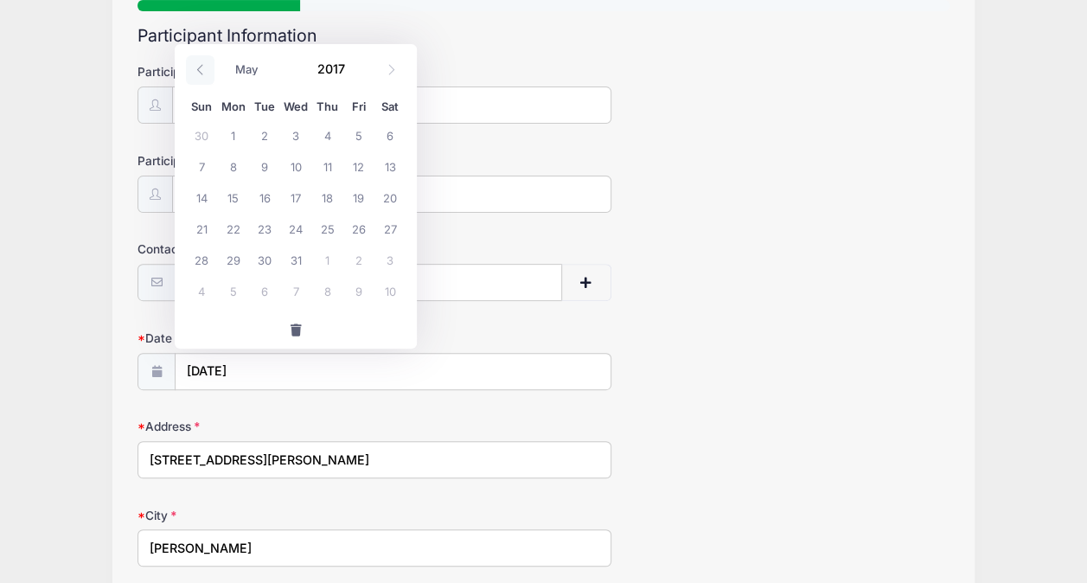
click at [201, 67] on icon at bounding box center [200, 69] width 11 height 11
select select "0"
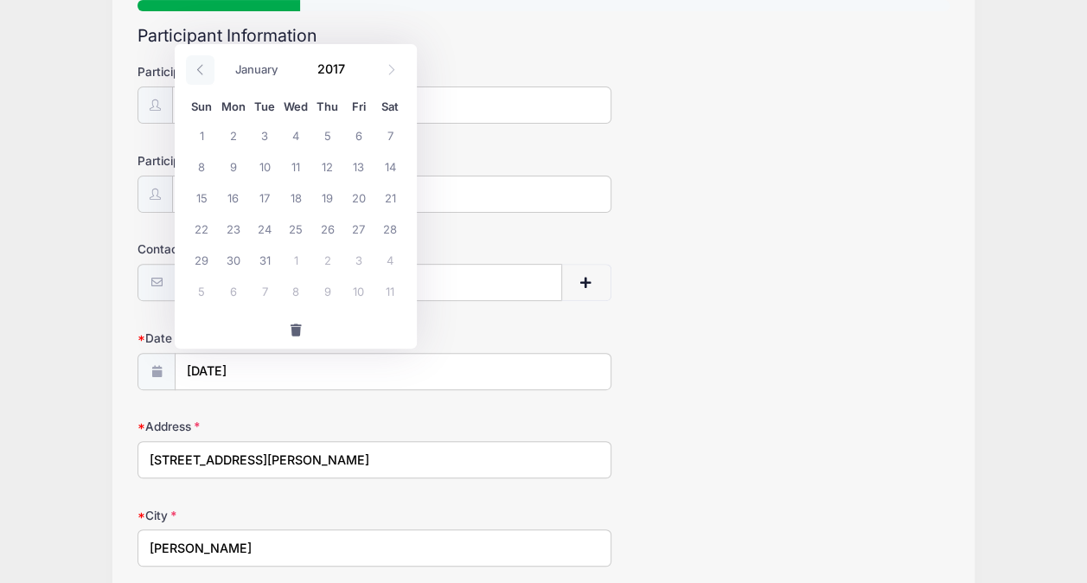
click at [201, 67] on icon at bounding box center [200, 69] width 11 height 11
type input "2016"
click at [201, 67] on icon at bounding box center [200, 69] width 11 height 11
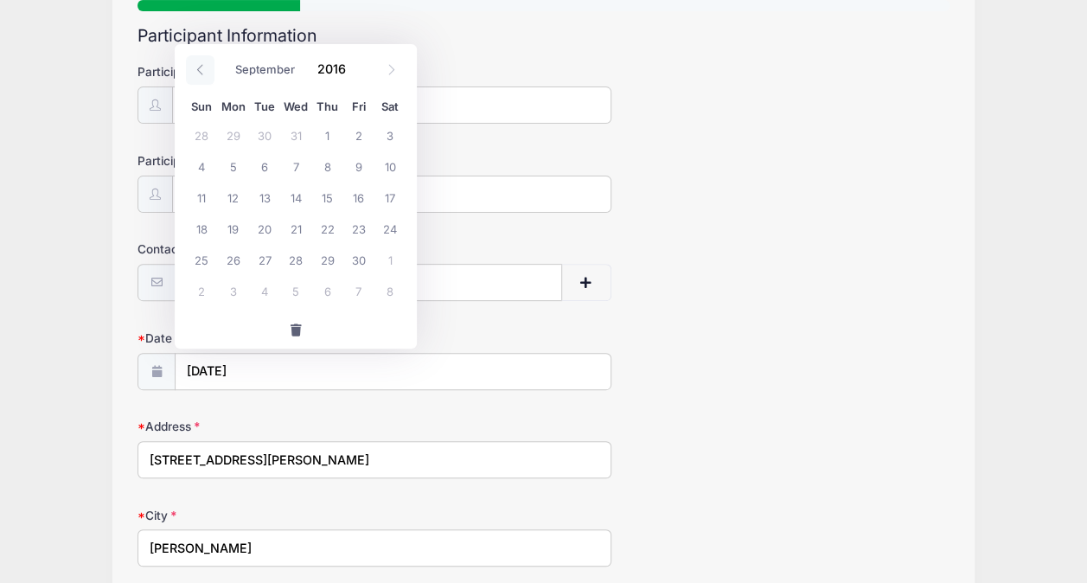
click at [201, 67] on icon at bounding box center [200, 69] width 11 height 11
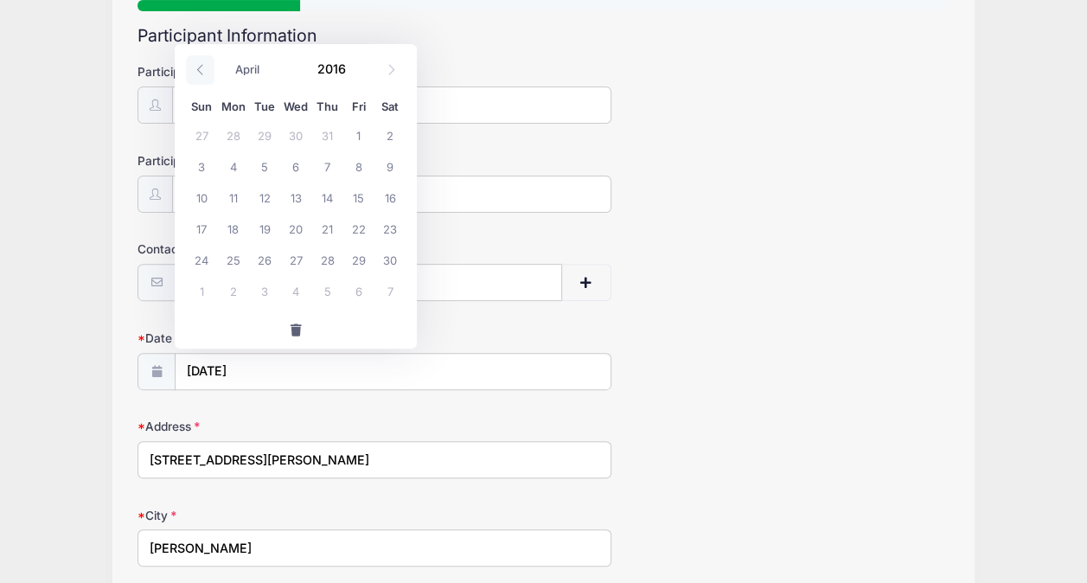
click at [201, 67] on icon at bounding box center [200, 69] width 11 height 11
select select "0"
click at [201, 67] on icon at bounding box center [200, 69] width 11 height 11
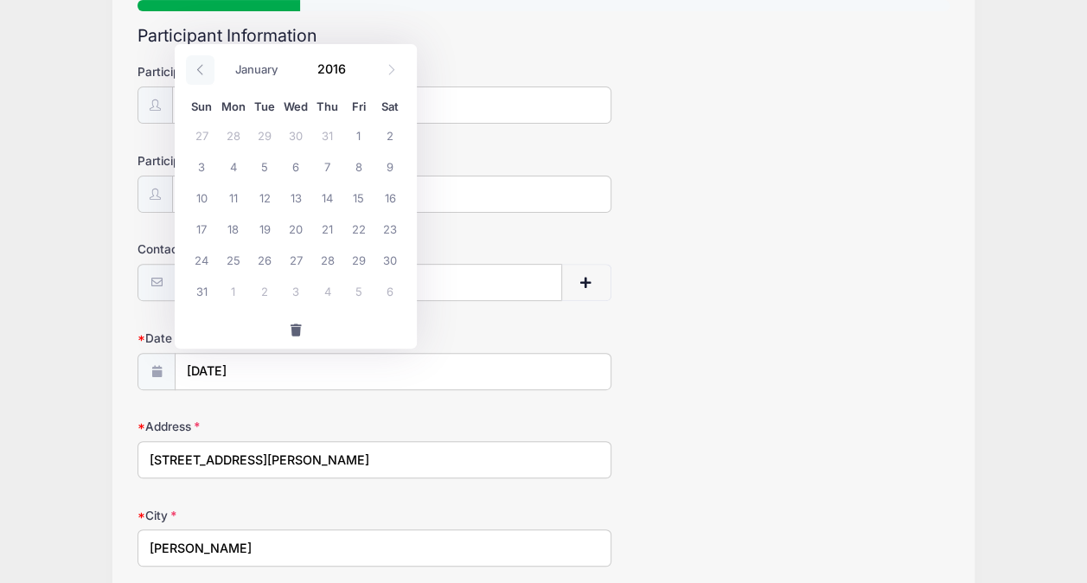
type input "2015"
click at [201, 67] on icon at bounding box center [200, 69] width 11 height 11
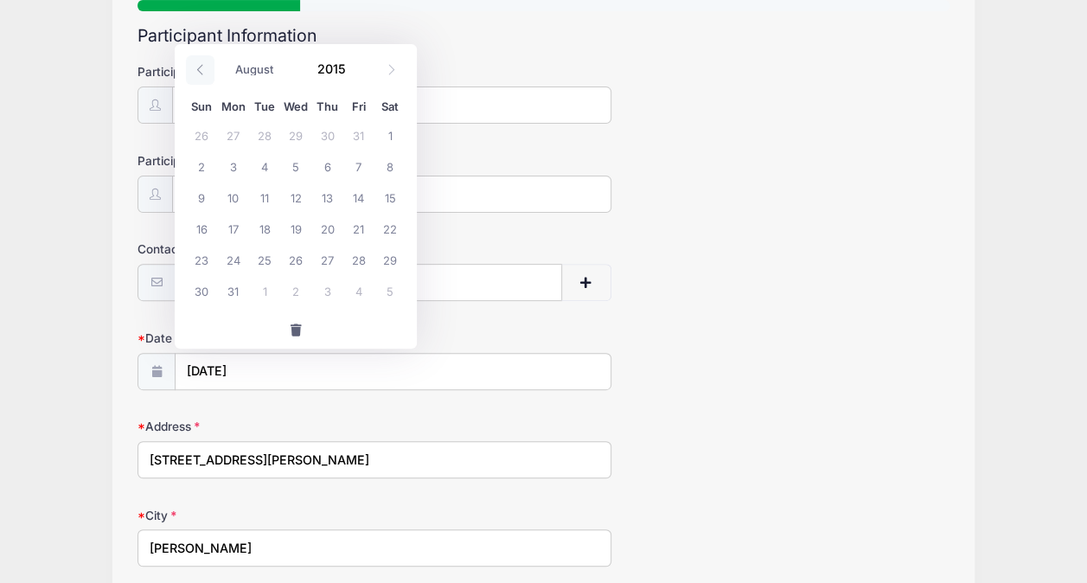
click at [201, 67] on icon at bounding box center [200, 69] width 11 height 11
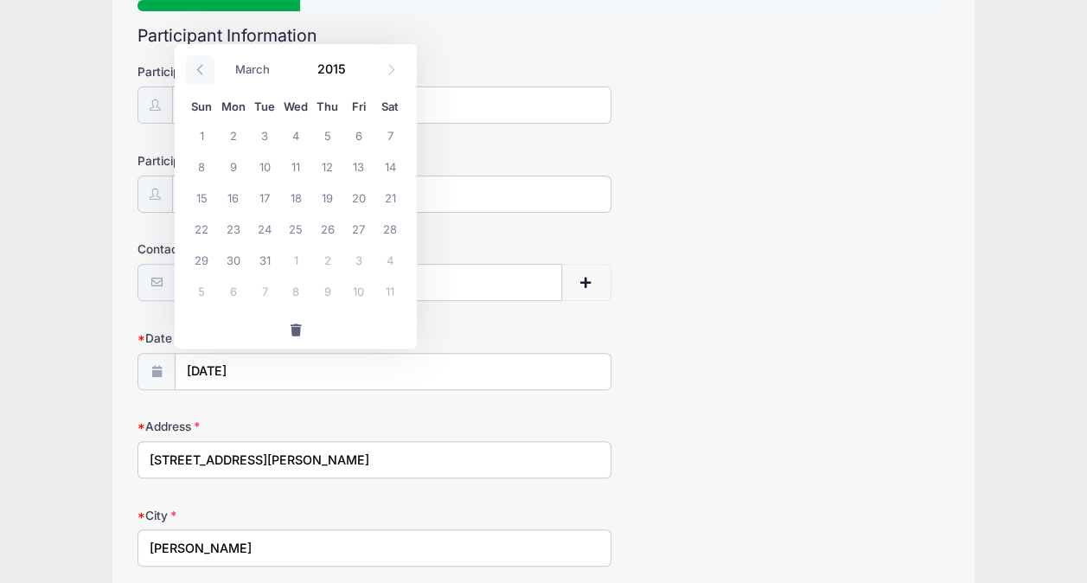
click at [201, 67] on icon at bounding box center [200, 69] width 11 height 11
select select "0"
click at [201, 67] on icon at bounding box center [200, 69] width 11 height 11
type input "2014"
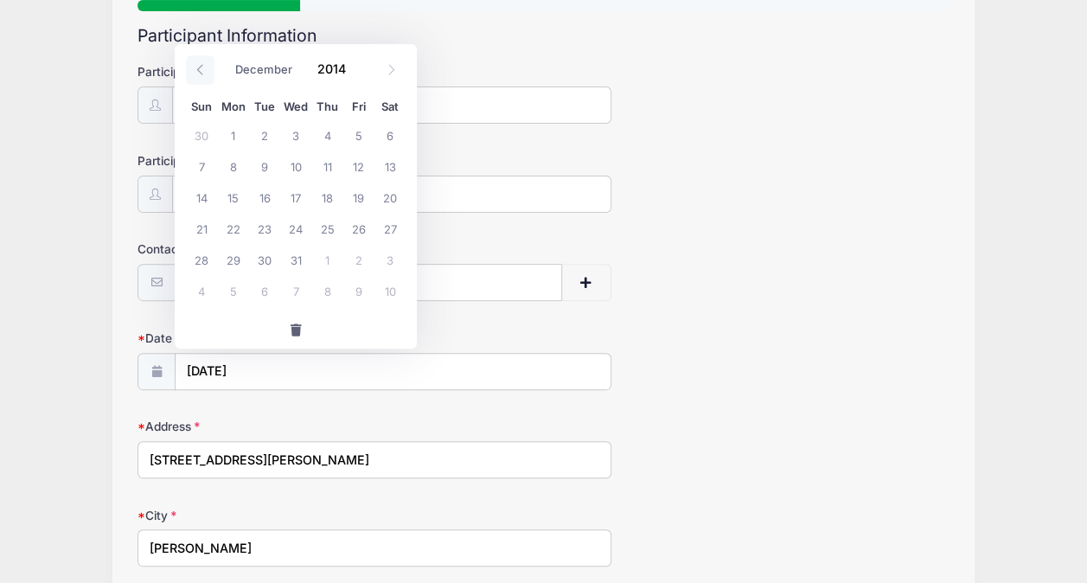
click at [201, 67] on icon at bounding box center [200, 69] width 11 height 11
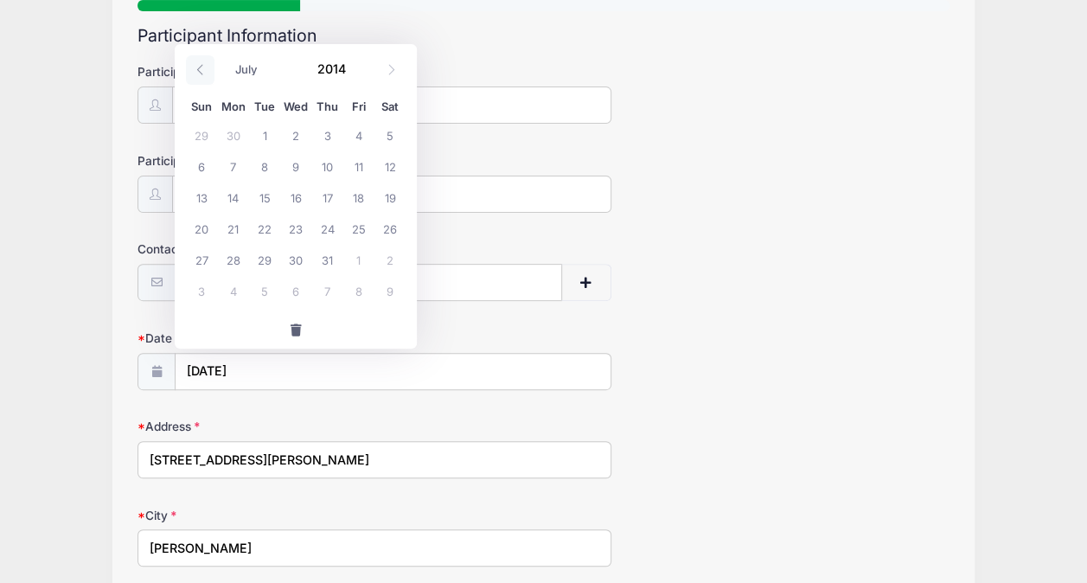
click at [201, 67] on icon at bounding box center [200, 69] width 11 height 11
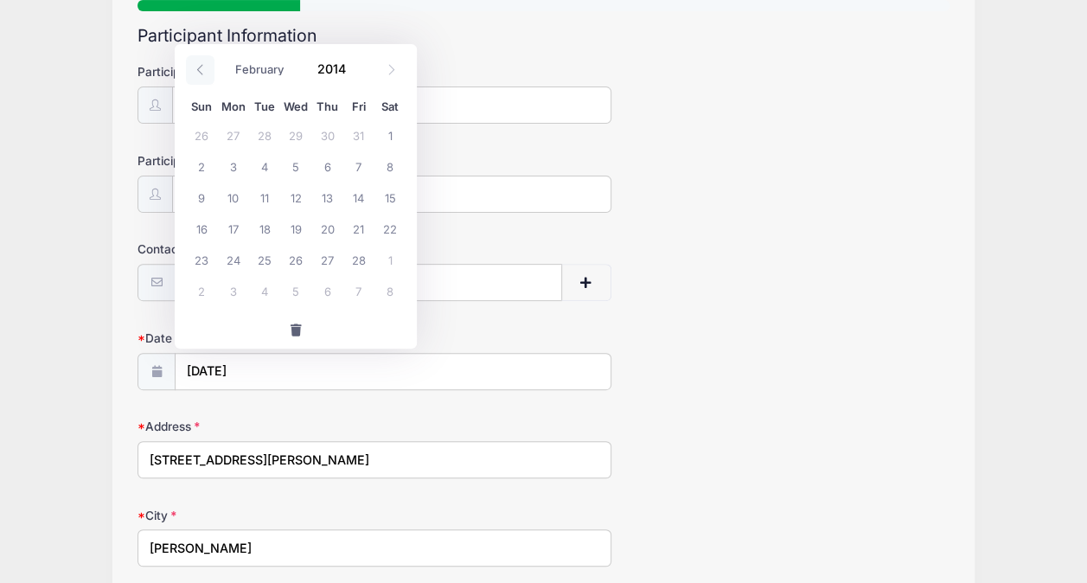
click at [201, 67] on icon at bounding box center [200, 69] width 11 height 11
select select "0"
click at [201, 67] on icon at bounding box center [200, 69] width 11 height 11
type input "2013"
click at [201, 67] on icon at bounding box center [200, 69] width 11 height 11
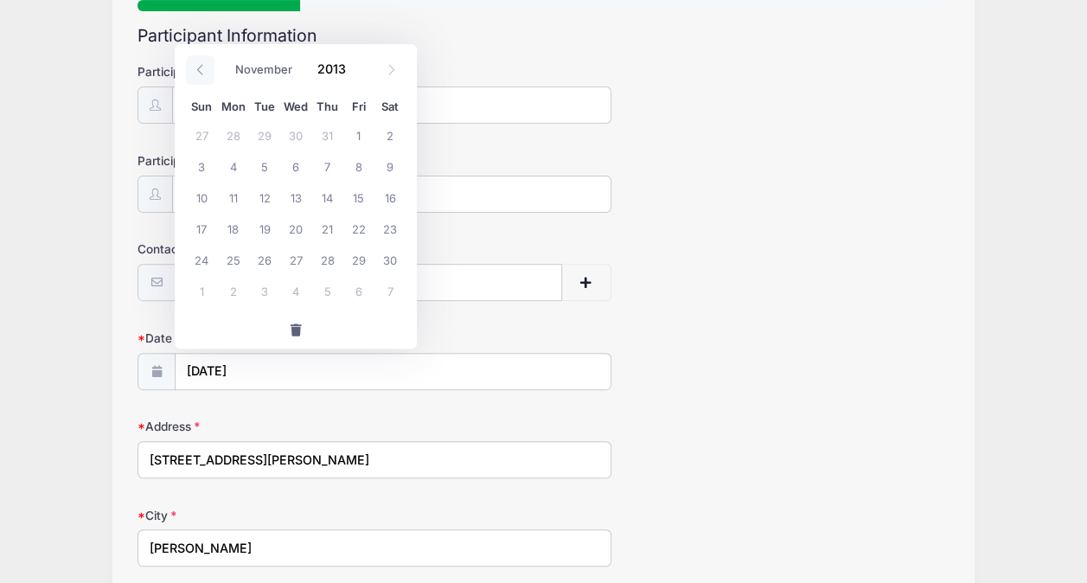
click at [201, 67] on icon at bounding box center [200, 69] width 11 height 11
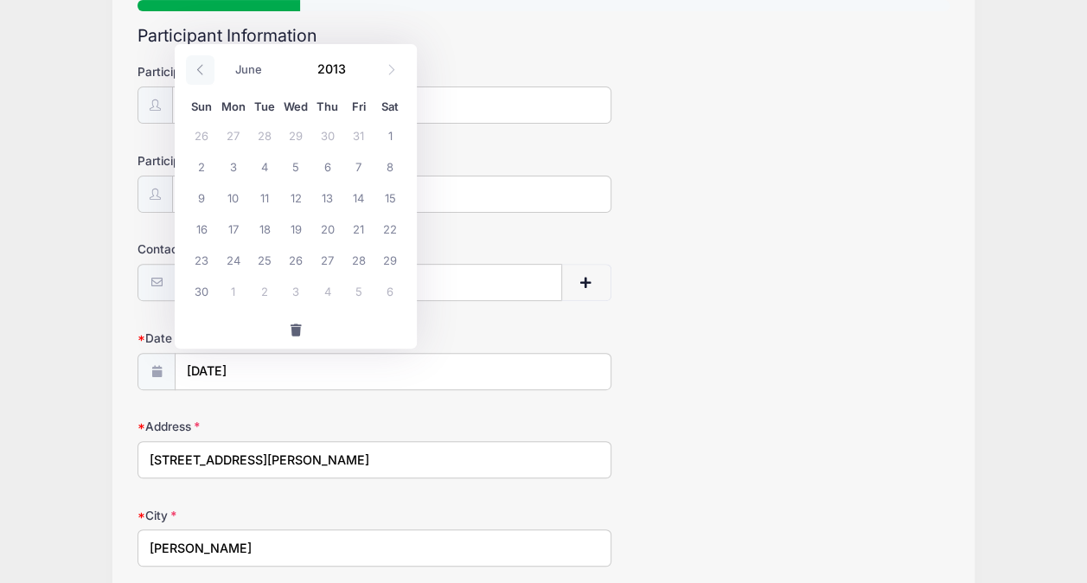
click at [201, 67] on icon at bounding box center [200, 69] width 11 height 11
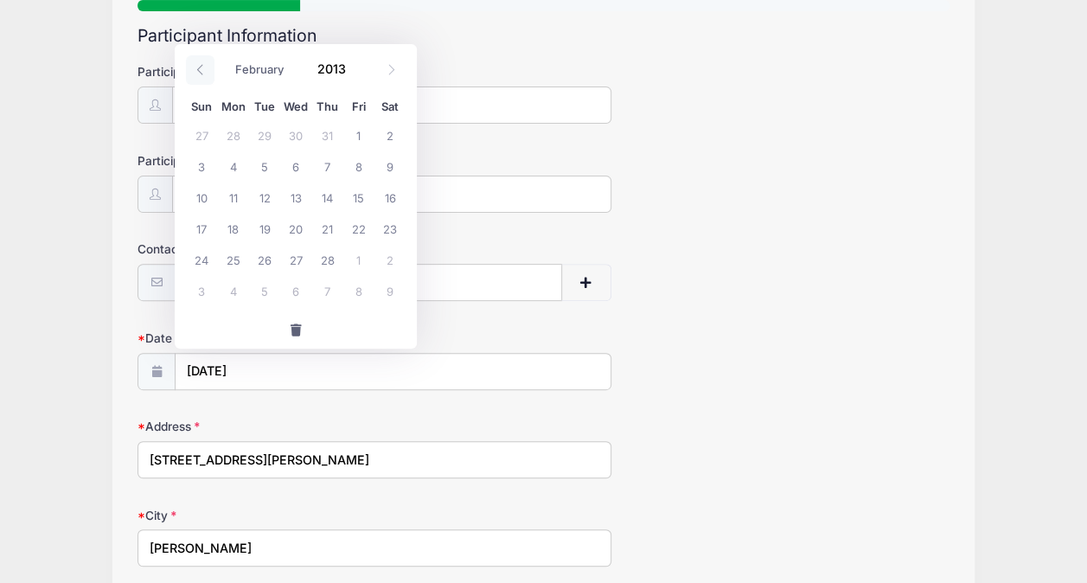
select select "0"
click at [201, 67] on icon at bounding box center [200, 69] width 11 height 11
type input "2012"
click at [201, 67] on icon at bounding box center [200, 69] width 11 height 11
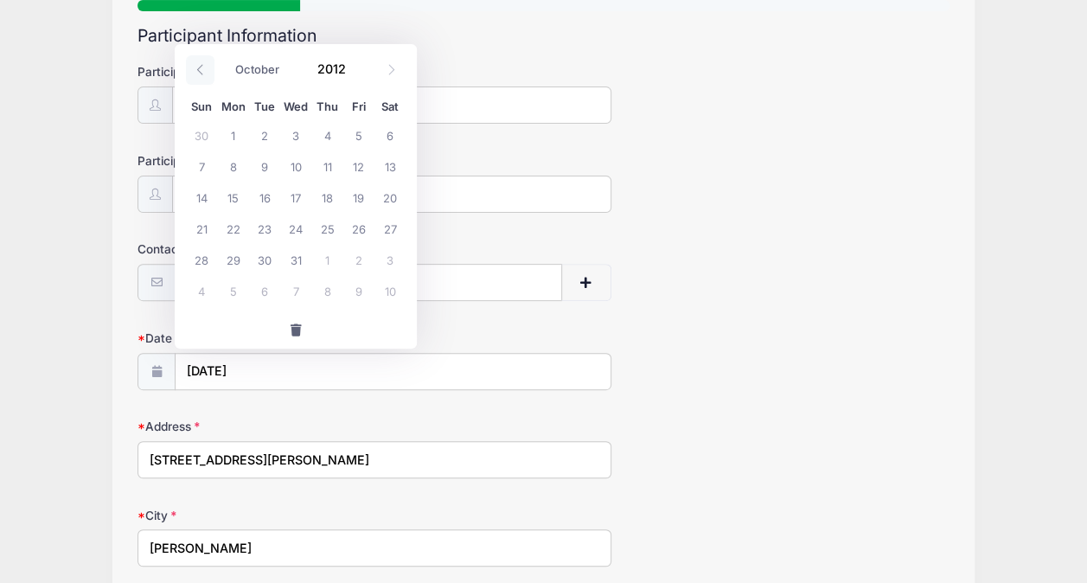
click at [201, 67] on icon at bounding box center [200, 69] width 11 height 11
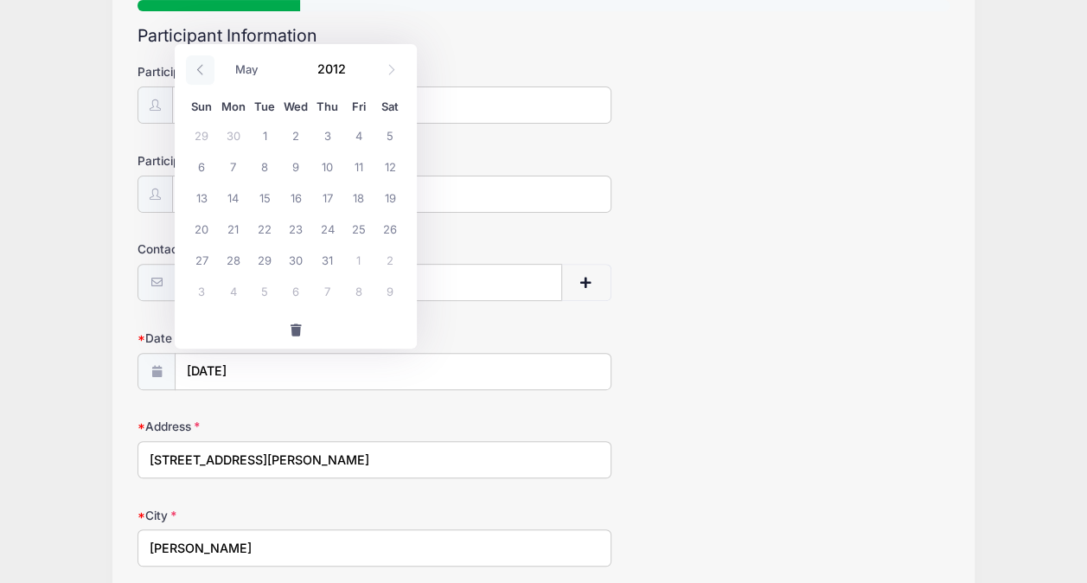
click at [201, 67] on icon at bounding box center [200, 69] width 11 height 11
select select "0"
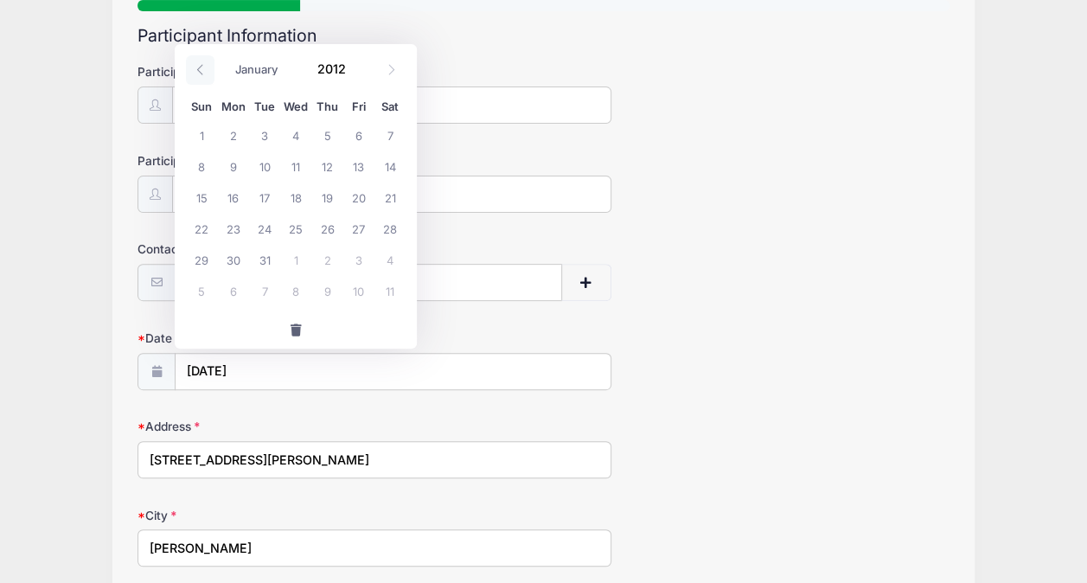
click at [201, 67] on icon at bounding box center [200, 69] width 11 height 11
type input "2011"
click at [201, 67] on icon at bounding box center [200, 69] width 11 height 11
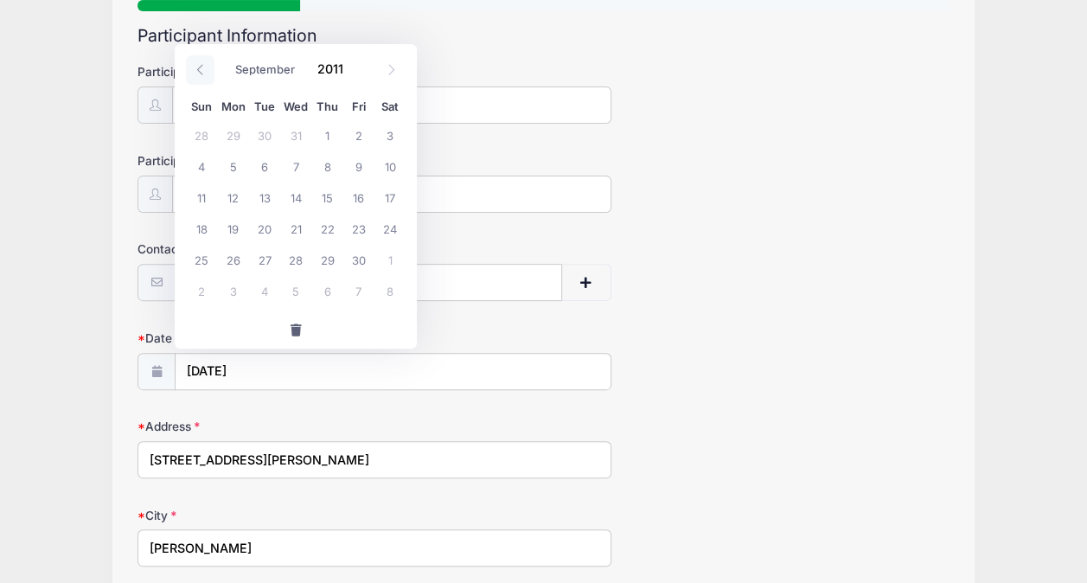
click at [201, 67] on icon at bounding box center [200, 69] width 11 height 11
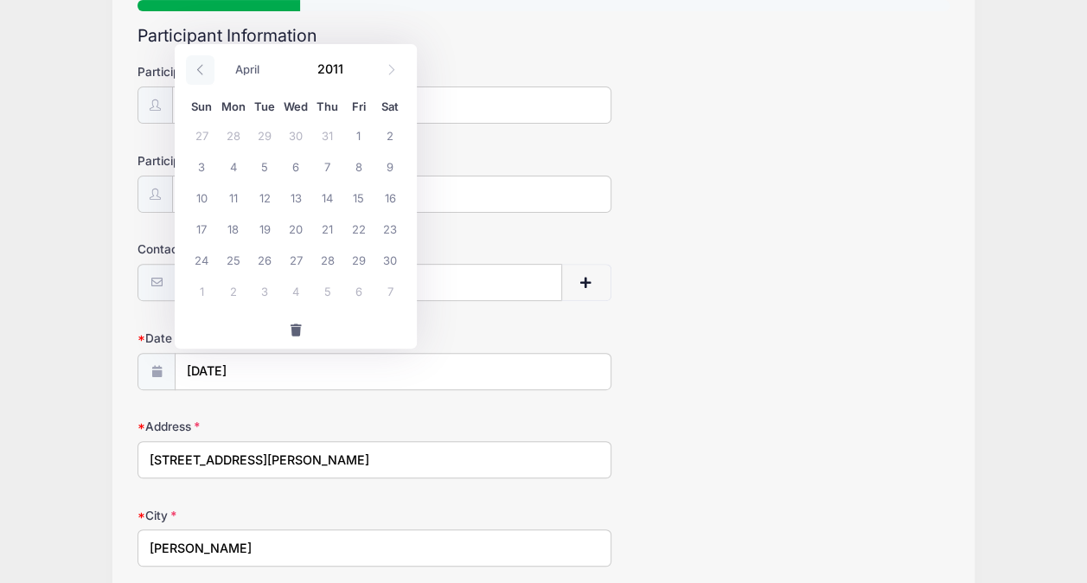
click at [201, 67] on icon at bounding box center [200, 69] width 11 height 11
select select "0"
click at [201, 67] on icon at bounding box center [200, 69] width 11 height 11
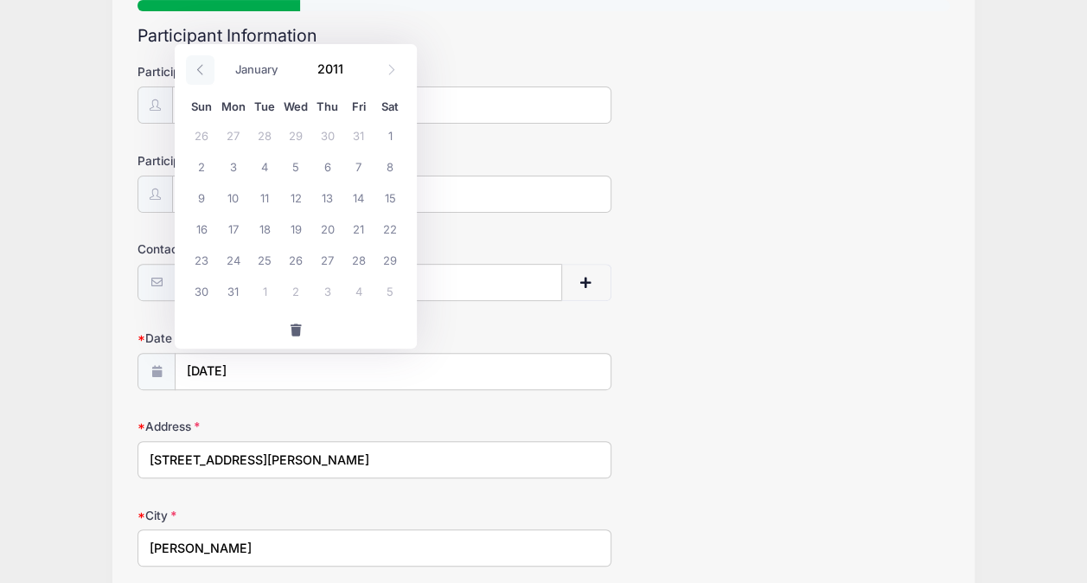
type input "2010"
click at [201, 67] on icon at bounding box center [200, 69] width 11 height 11
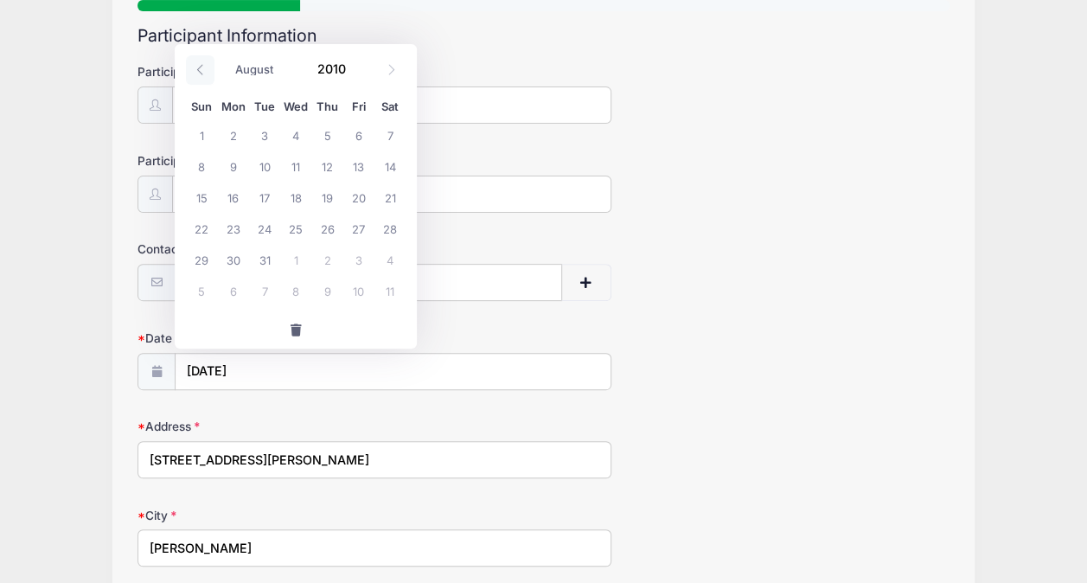
click at [201, 67] on icon at bounding box center [200, 69] width 11 height 11
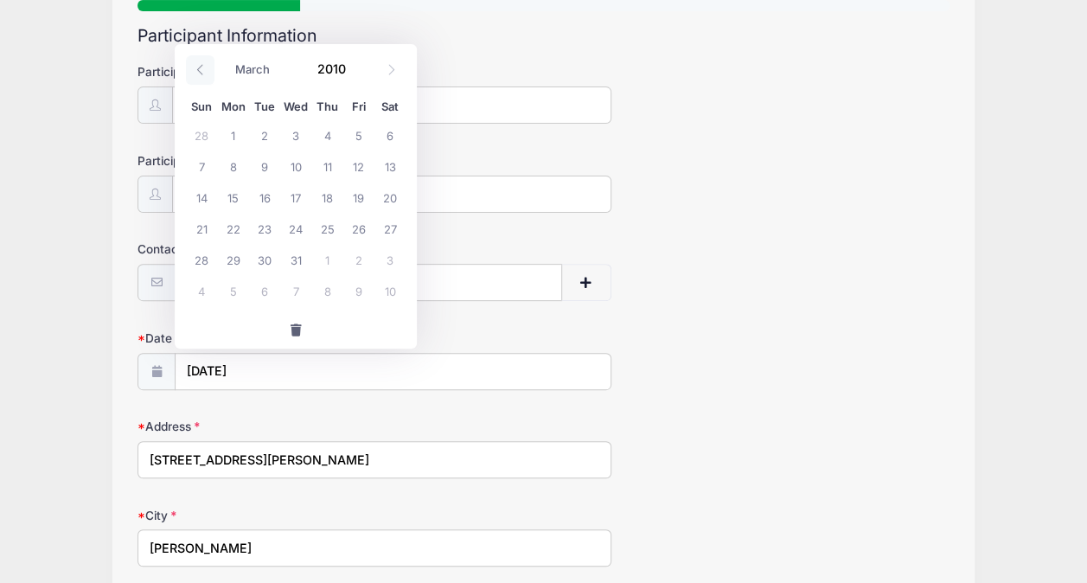
click at [201, 67] on icon at bounding box center [200, 69] width 11 height 11
select select "0"
click at [294, 169] on span "6" at bounding box center [295, 165] width 31 height 31
type input "[DATE]"
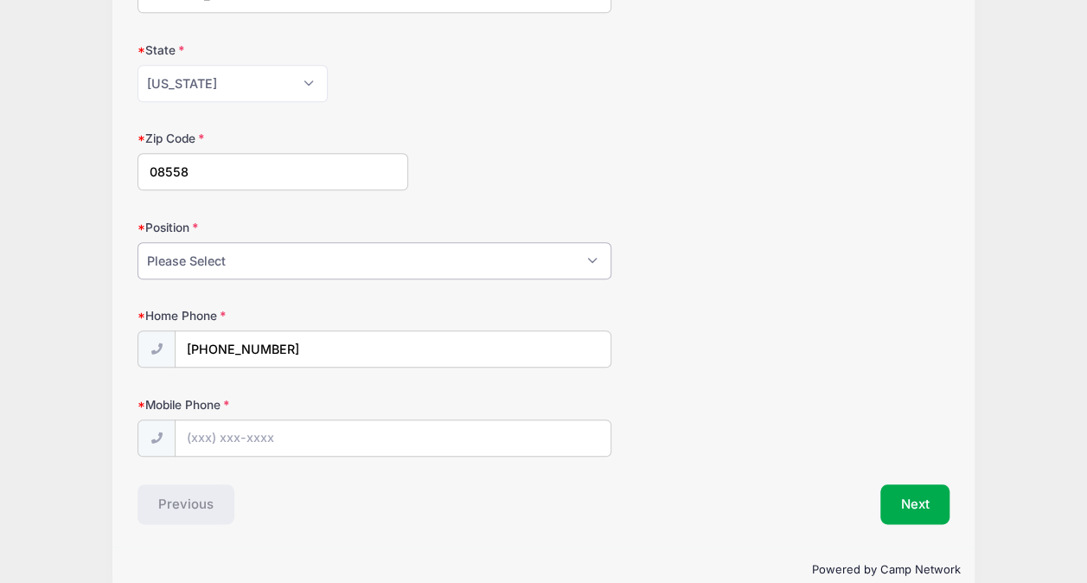
scroll to position [725, 0]
click at [309, 252] on select "Please Select Goalie Middie Defense Attack FOGO LSM" at bounding box center [374, 262] width 474 height 37
select select "Attack"
click at [137, 244] on select "Please Select Goalie Middie Defense Attack FOGO LSM" at bounding box center [374, 262] width 474 height 37
click at [224, 436] on input "Mobile Phone" at bounding box center [393, 440] width 435 height 37
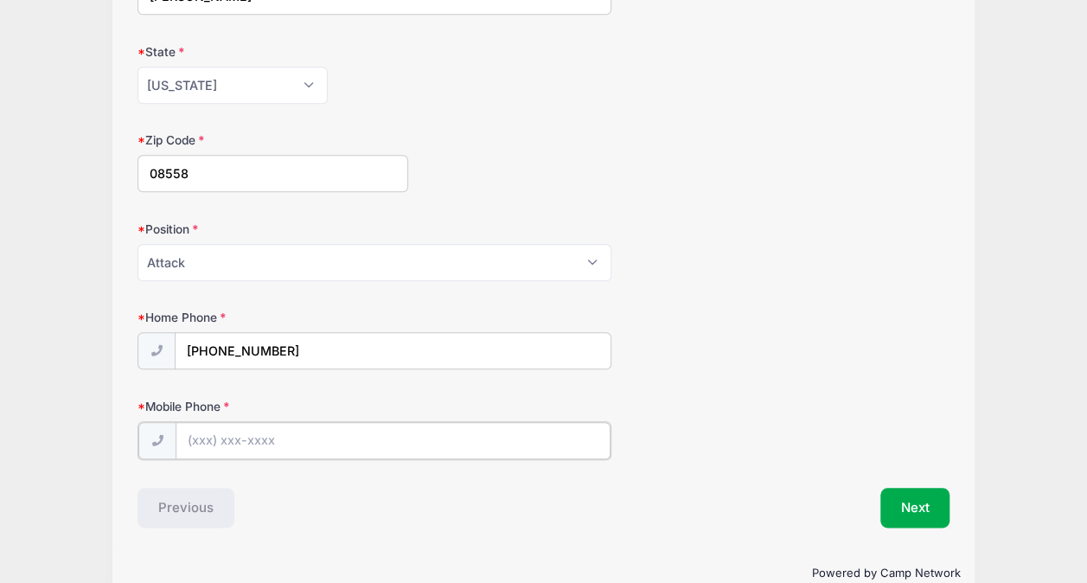
type input "[PHONE_NUMBER]"
click at [916, 500] on button "Next" at bounding box center [915, 506] width 70 height 40
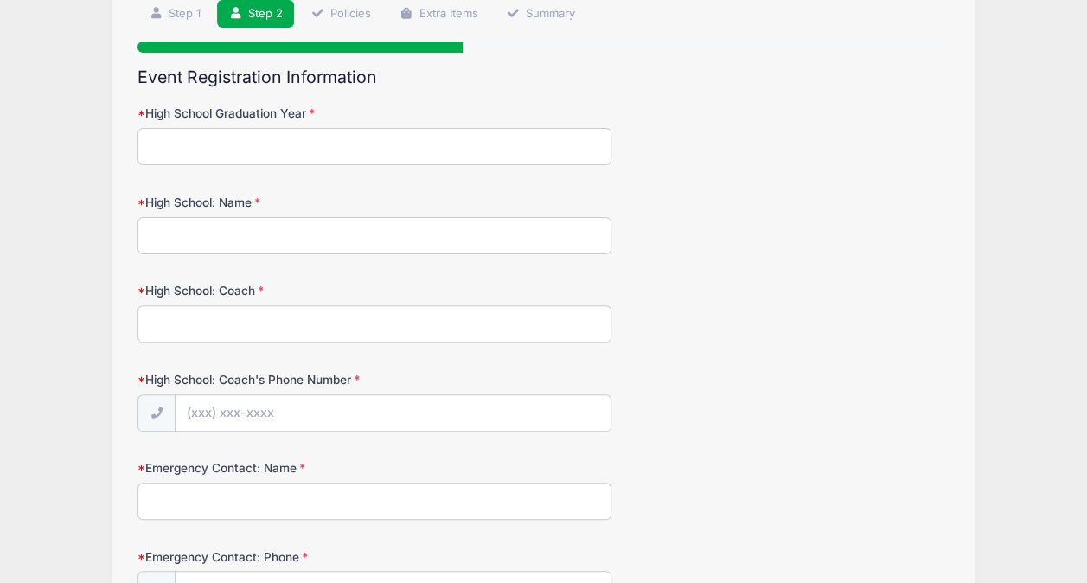
scroll to position [0, 0]
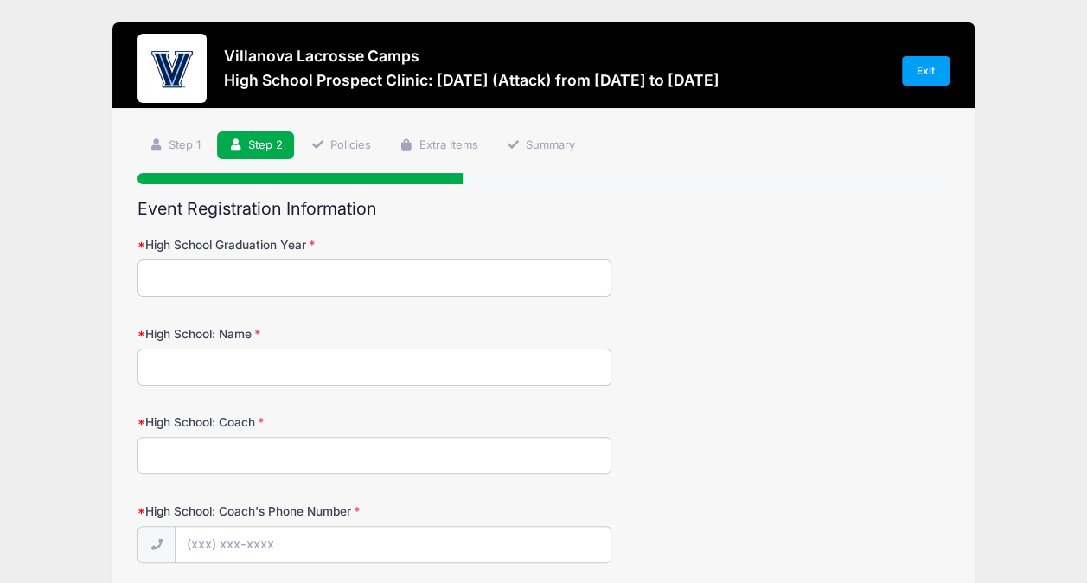
click at [218, 271] on input "High School Graduation Year" at bounding box center [374, 277] width 474 height 37
type input "2028"
click at [214, 362] on input "High School: Name" at bounding box center [374, 366] width 474 height 37
type input "[PERSON_NAME][GEOGRAPHIC_DATA]"
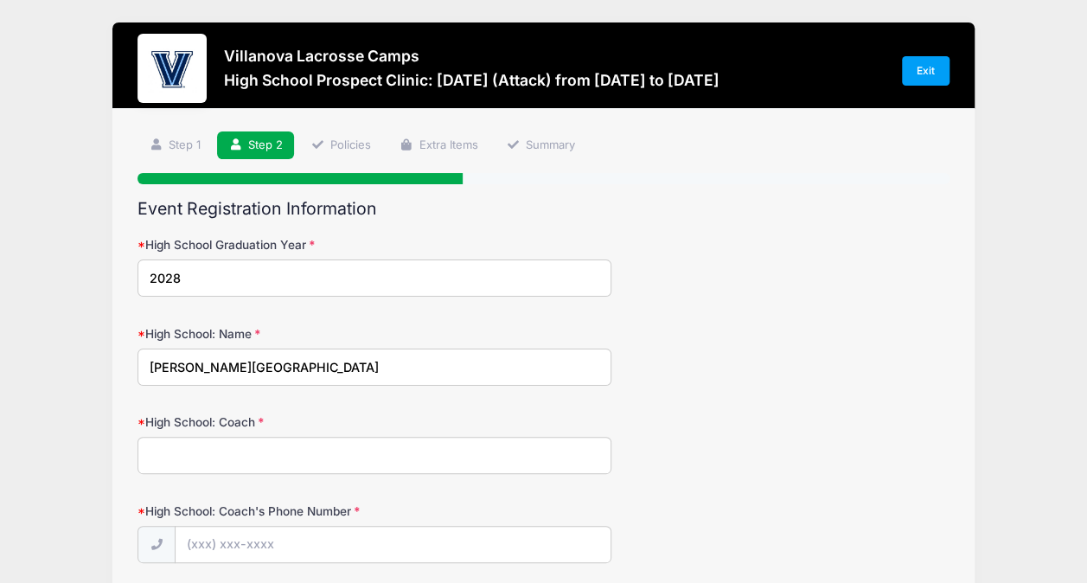
click at [220, 439] on input "High School: Coach" at bounding box center [374, 455] width 474 height 37
type input "[PERSON_NAME]"
click at [197, 541] on input "High School: Coach's Phone Number" at bounding box center [393, 545] width 435 height 37
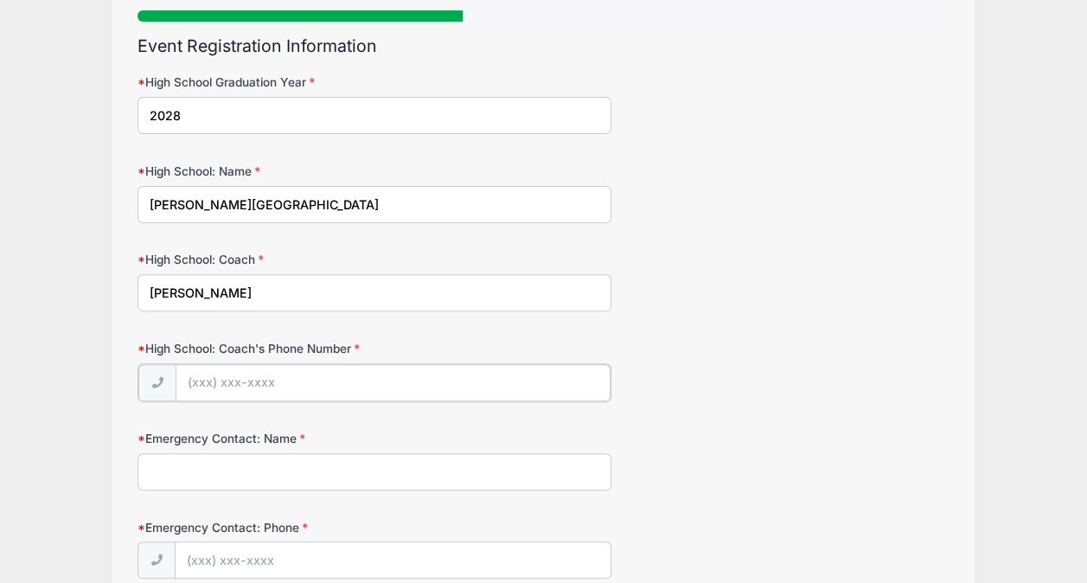
scroll to position [173, 0]
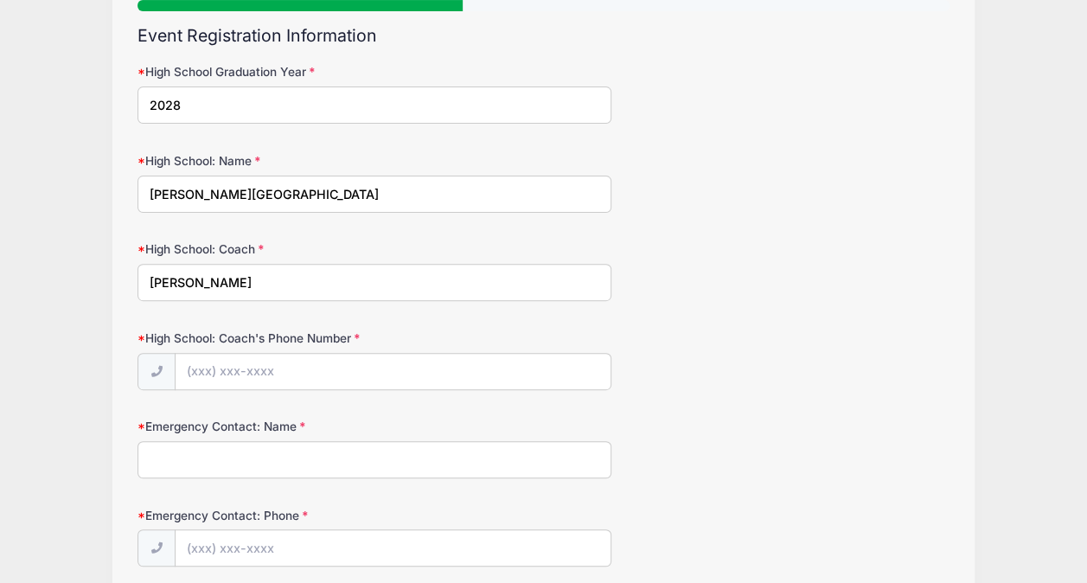
click at [249, 447] on input "Emergency Contact: Name" at bounding box center [374, 459] width 474 height 37
type input "[PERSON_NAME]"
click at [199, 550] on input "Emergency Contact: Phone" at bounding box center [393, 548] width 435 height 37
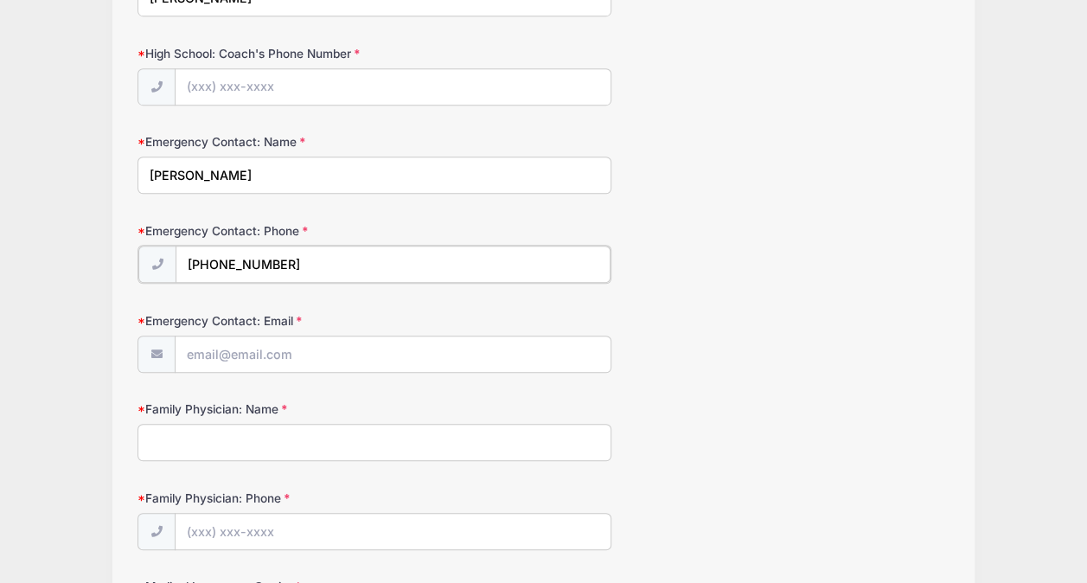
scroll to position [461, 0]
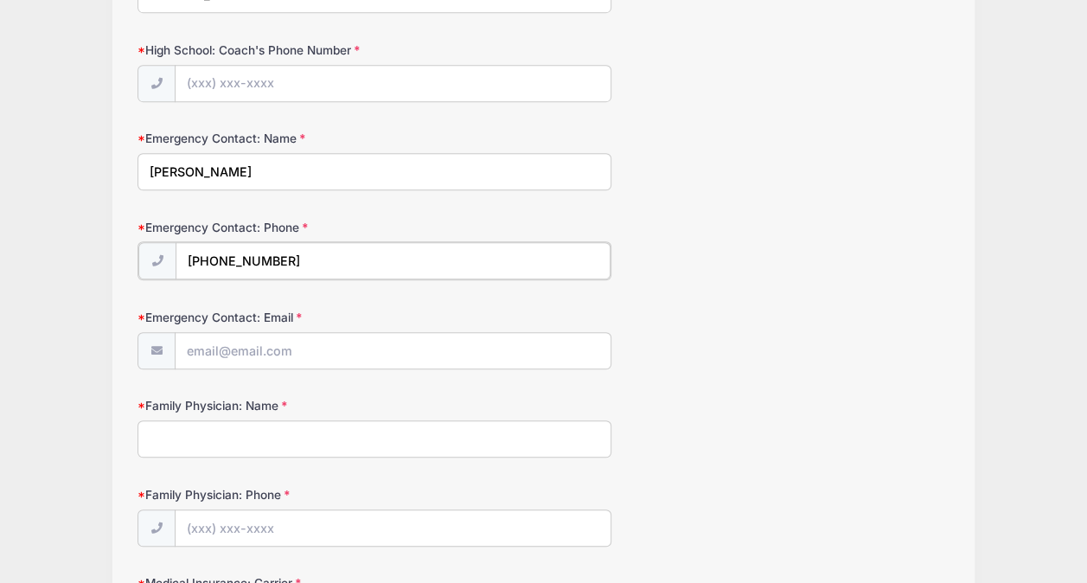
type input "[PHONE_NUMBER]"
click at [214, 436] on input "Family Physician: Name" at bounding box center [374, 436] width 474 height 37
click at [198, 80] on input "High School: Coach's Phone Number" at bounding box center [393, 84] width 435 height 37
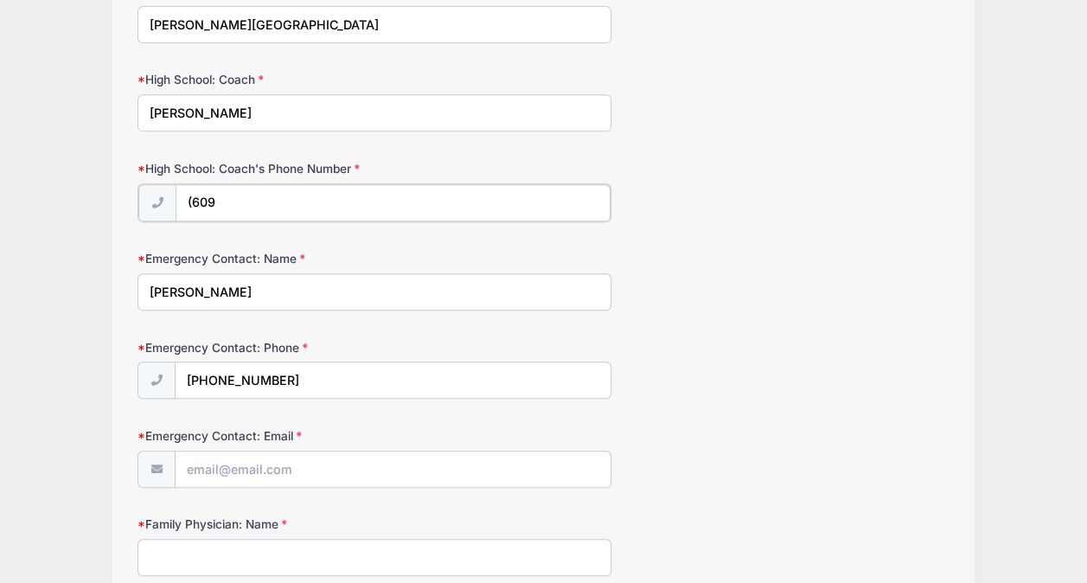
scroll to position [334, 0]
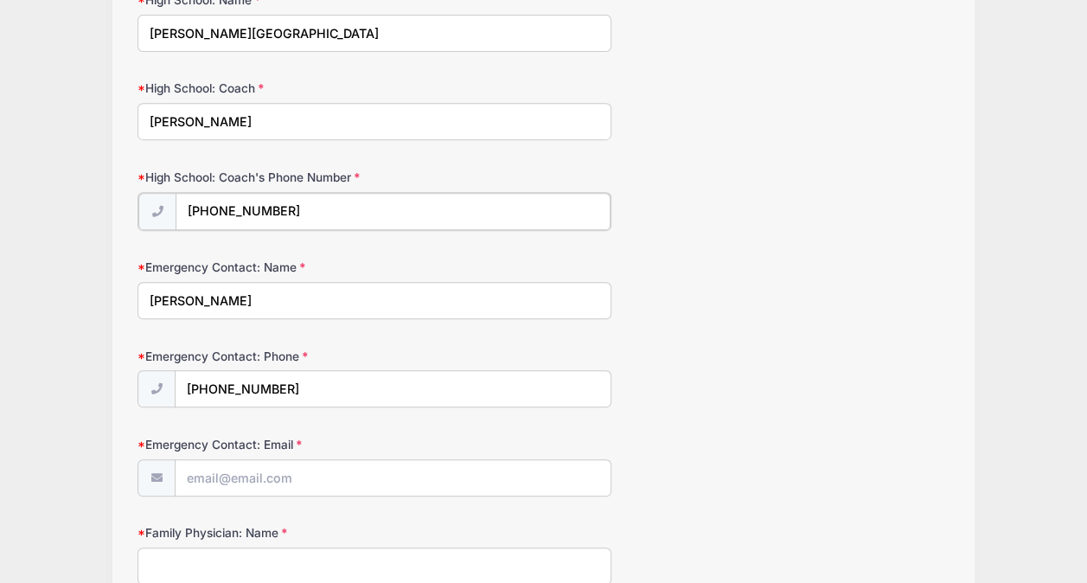
type input "[PHONE_NUMBER]"
click at [216, 470] on input "Emergency Contact: Email" at bounding box center [393, 476] width 435 height 37
type input "[EMAIL_ADDRESS][DOMAIN_NAME]"
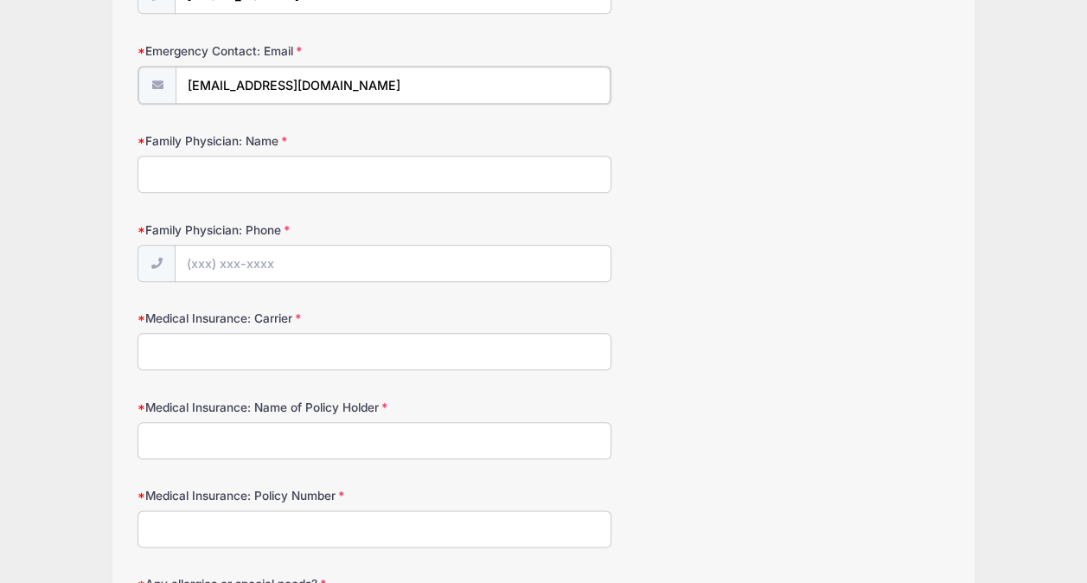
scroll to position [726, 0]
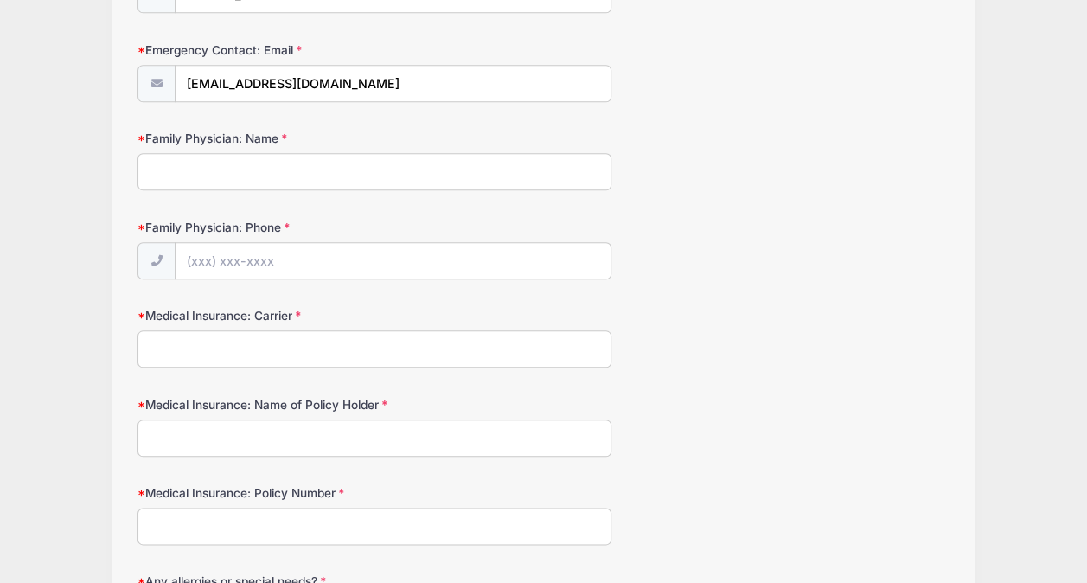
click at [210, 169] on input "Family Physician: Name" at bounding box center [374, 171] width 474 height 37
click at [210, 169] on input "N" at bounding box center [374, 171] width 474 height 37
type input "Nassau Pediatrics"
click at [199, 258] on input "Family Physician: Phone" at bounding box center [393, 261] width 435 height 37
type input "(9"
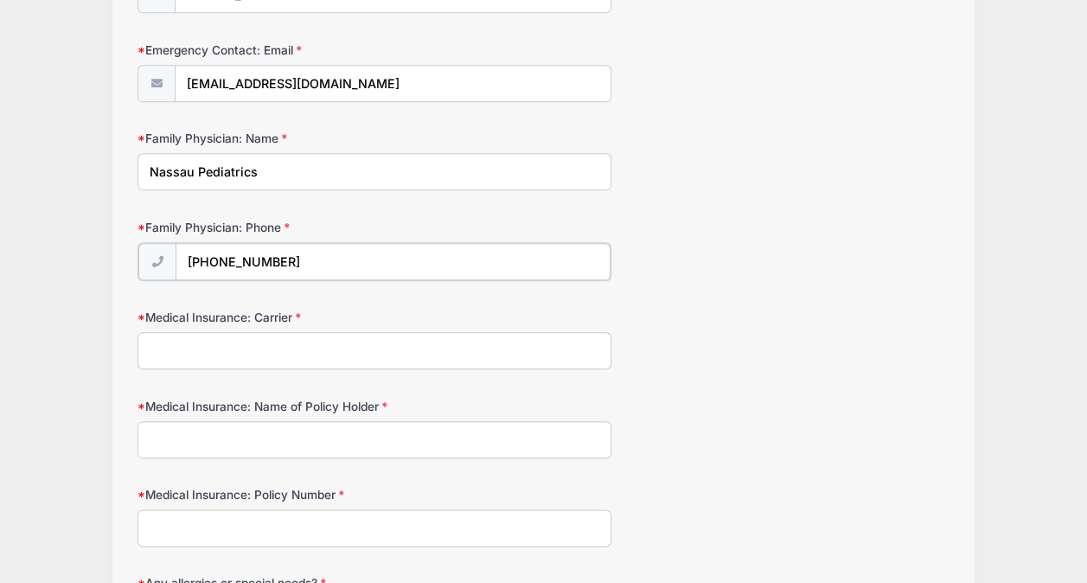
type input "[PHONE_NUMBER]"
click at [213, 332] on input "Medical Insurance: Carrier" at bounding box center [374, 348] width 474 height 37
type input "Cigna"
click at [200, 436] on input "Medical Insurance: Name of Policy Holder" at bounding box center [374, 437] width 474 height 37
type input "[PERSON_NAME]"
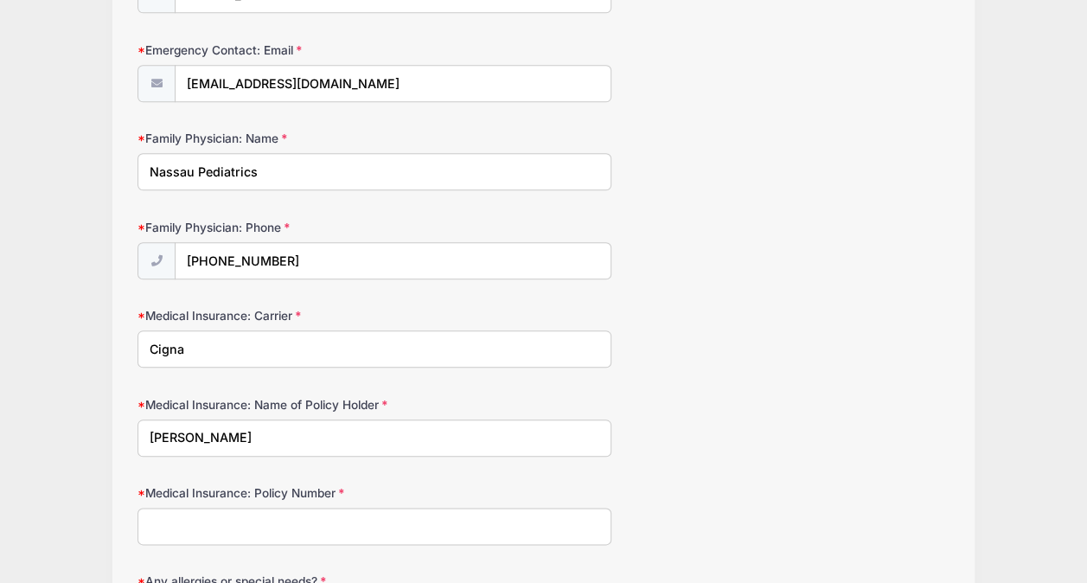
click at [217, 509] on input "Medical Insurance: Policy Number" at bounding box center [374, 526] width 474 height 37
click at [205, 510] on input "Medical Insurance: Policy Number" at bounding box center [374, 526] width 474 height 37
click at [183, 517] on input "Medical Insurance: Policy Number" at bounding box center [374, 526] width 474 height 37
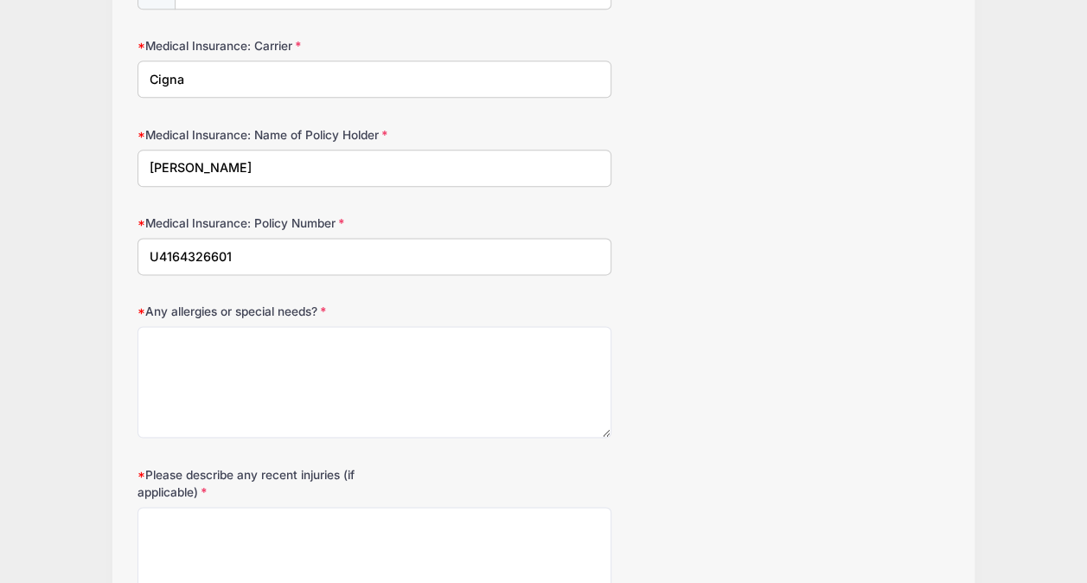
scroll to position [1003, 0]
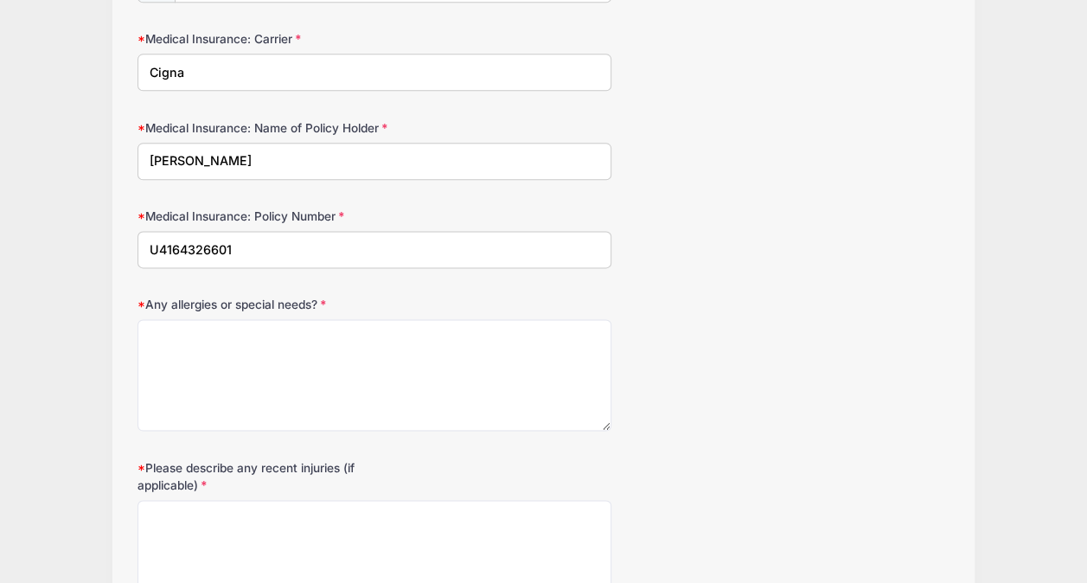
type input "U4164326601"
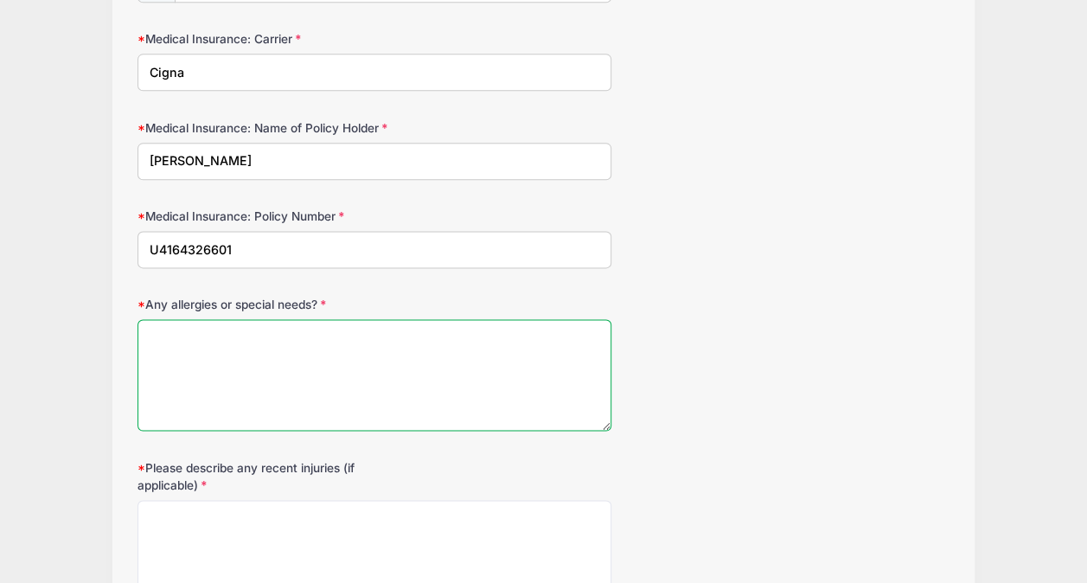
click at [265, 348] on textarea "Any allergies or special needs?" at bounding box center [374, 375] width 474 height 112
type textarea "n/a"
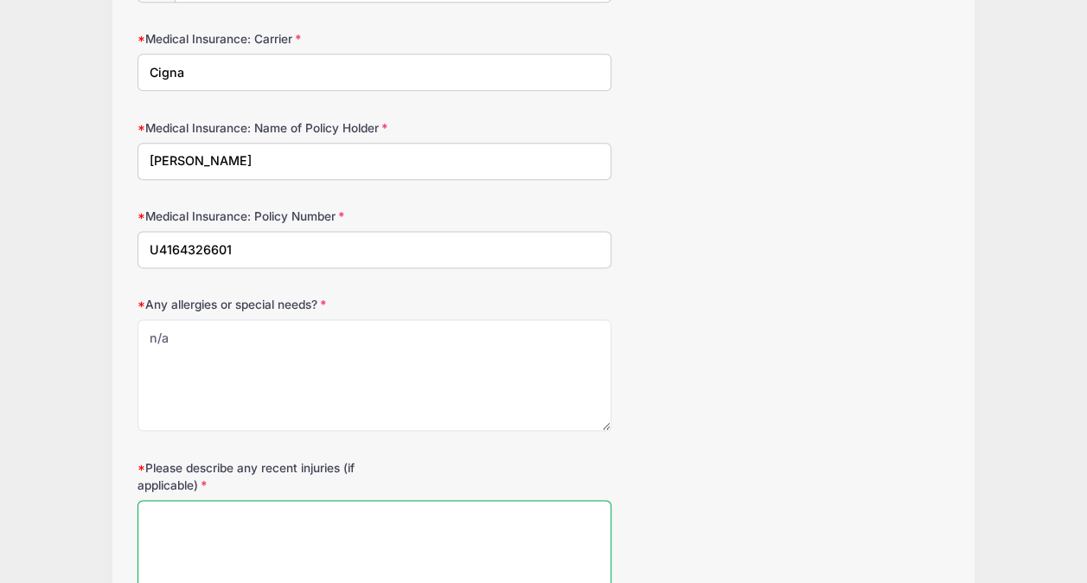
click at [223, 550] on textarea "Please describe any recent injuries (if applicable)" at bounding box center [374, 556] width 474 height 112
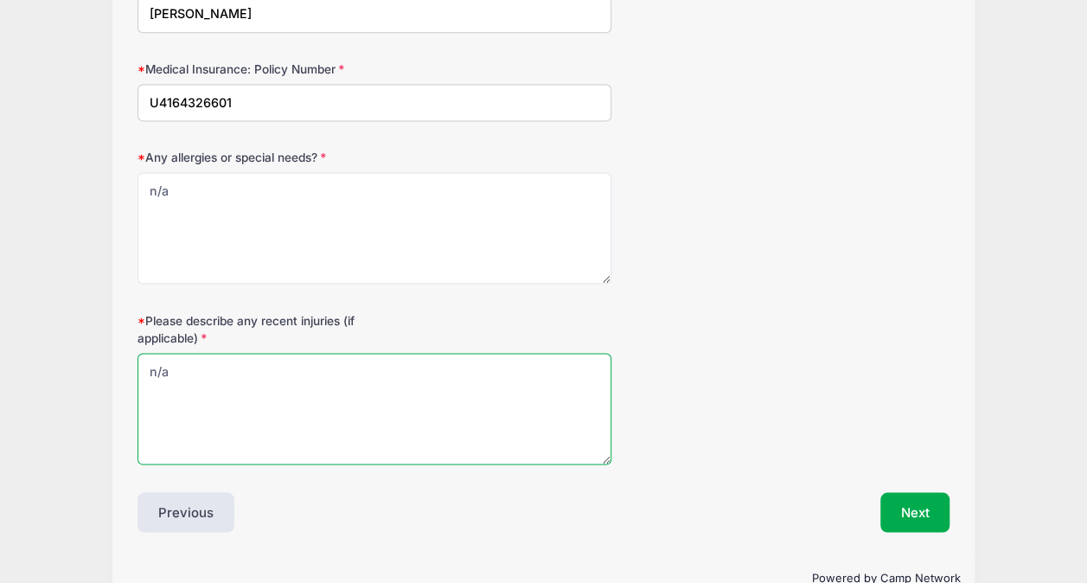
scroll to position [1181, 0]
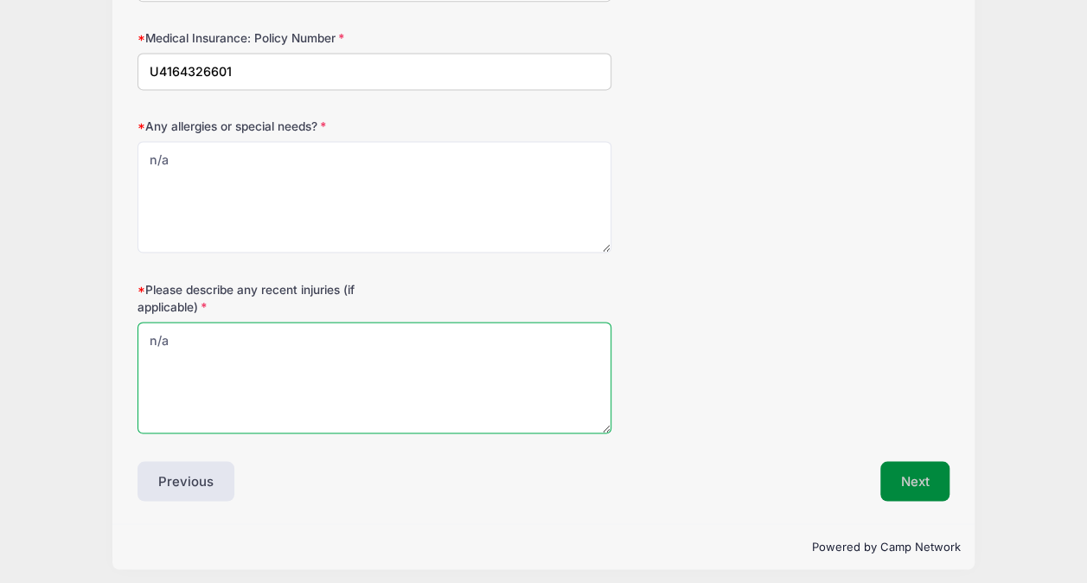
type textarea "n/a"
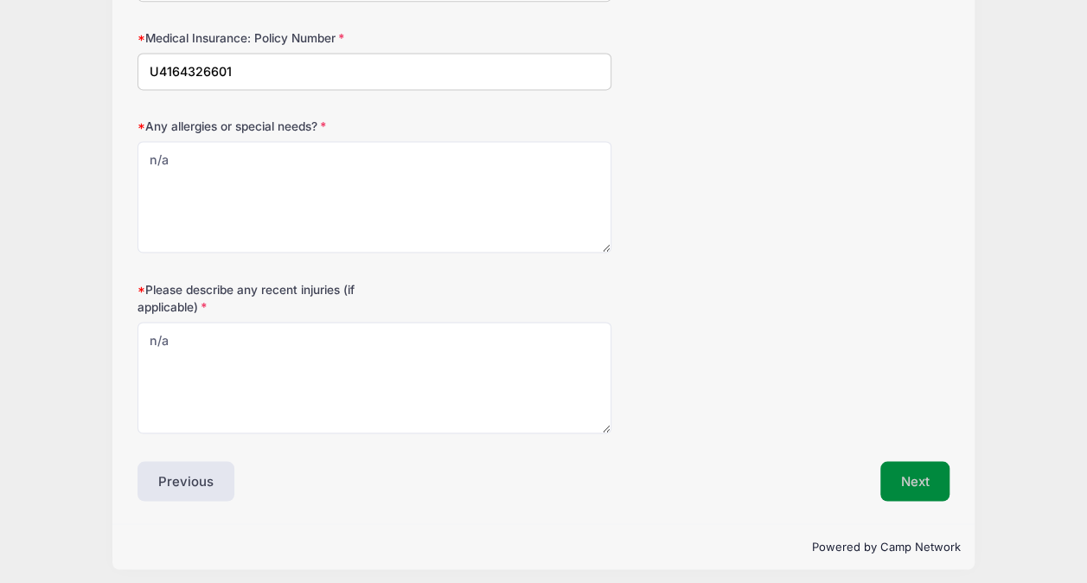
click at [915, 467] on button "Next" at bounding box center [915, 481] width 70 height 40
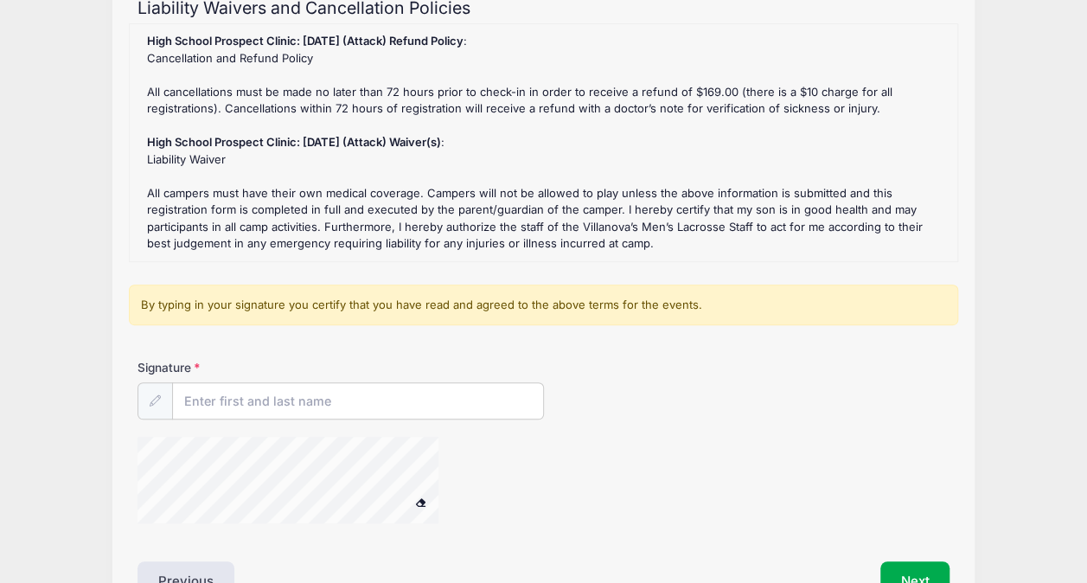
scroll to position [230, 0]
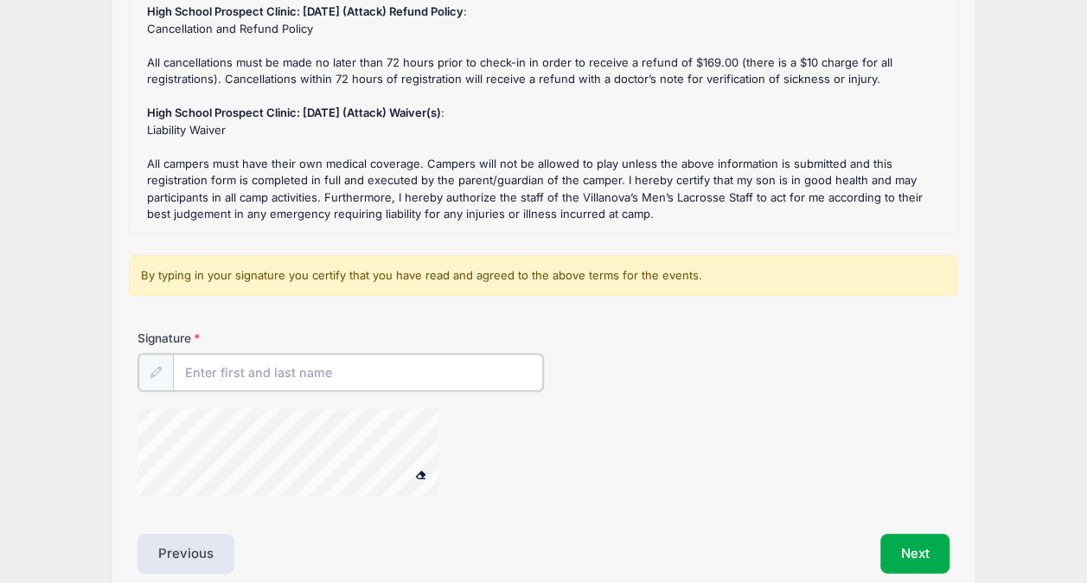
click at [265, 374] on input "Signature" at bounding box center [358, 372] width 370 height 37
type input "[PERSON_NAME]"
click at [913, 557] on button "Next" at bounding box center [915, 552] width 70 height 40
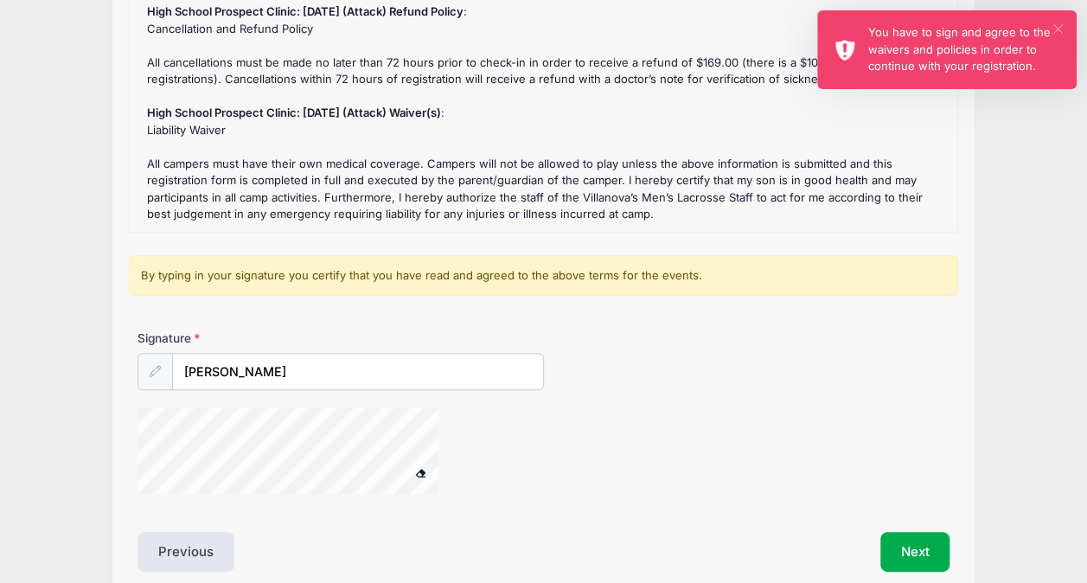
click at [1058, 24] on button "×" at bounding box center [1058, 29] width 10 height 10
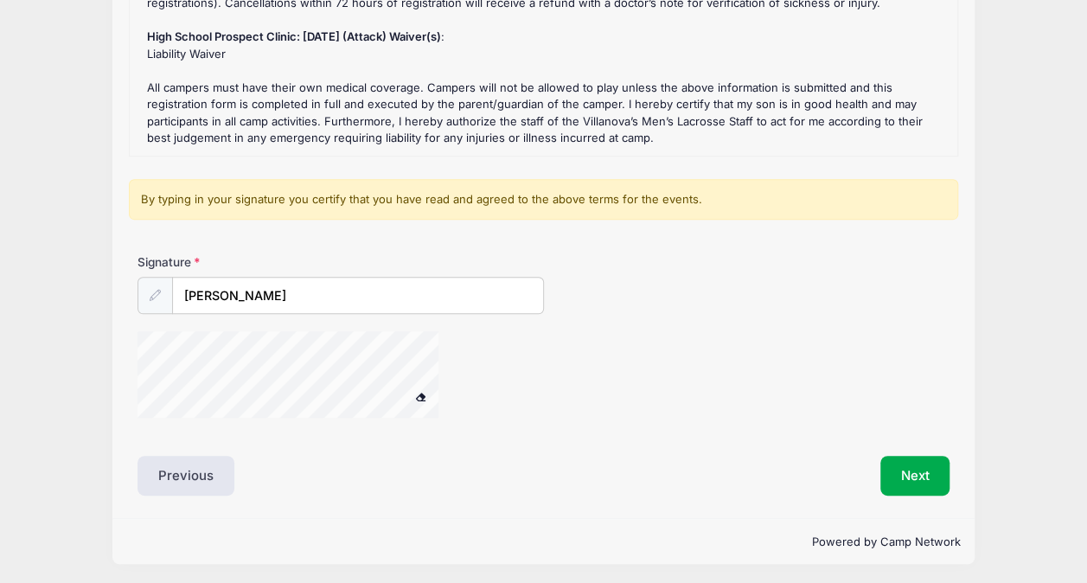
scroll to position [307, 0]
click at [930, 466] on button "Next" at bounding box center [915, 475] width 70 height 40
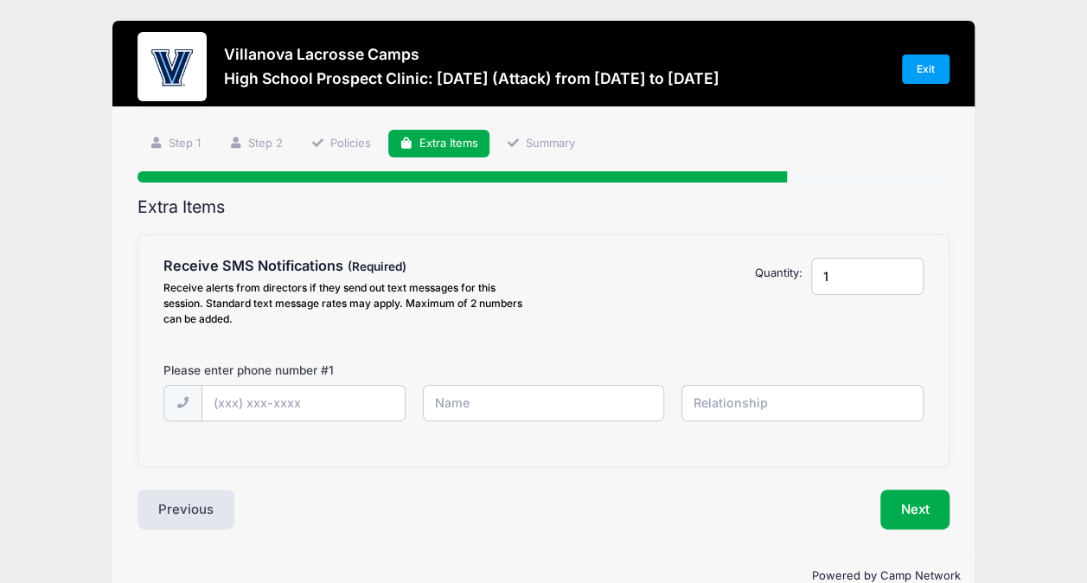
scroll to position [0, 0]
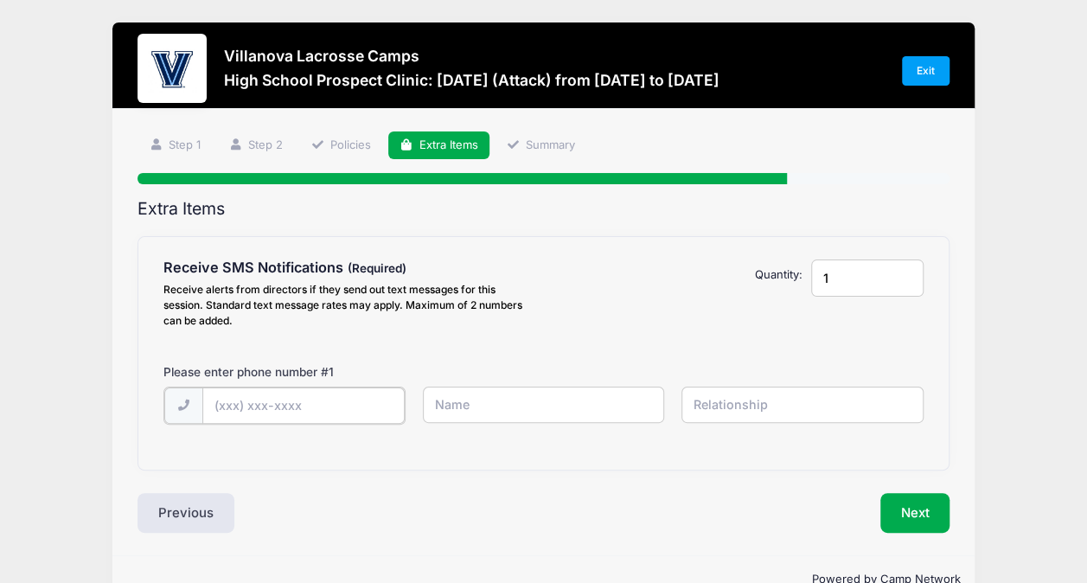
click at [0, 0] on input "text" at bounding box center [0, 0] width 0 height 0
type input "[PHONE_NUMBER]"
click at [0, 0] on input "text" at bounding box center [0, 0] width 0 height 0
type input "[PERSON_NAME]"
click at [0, 0] on input "text" at bounding box center [0, 0] width 0 height 0
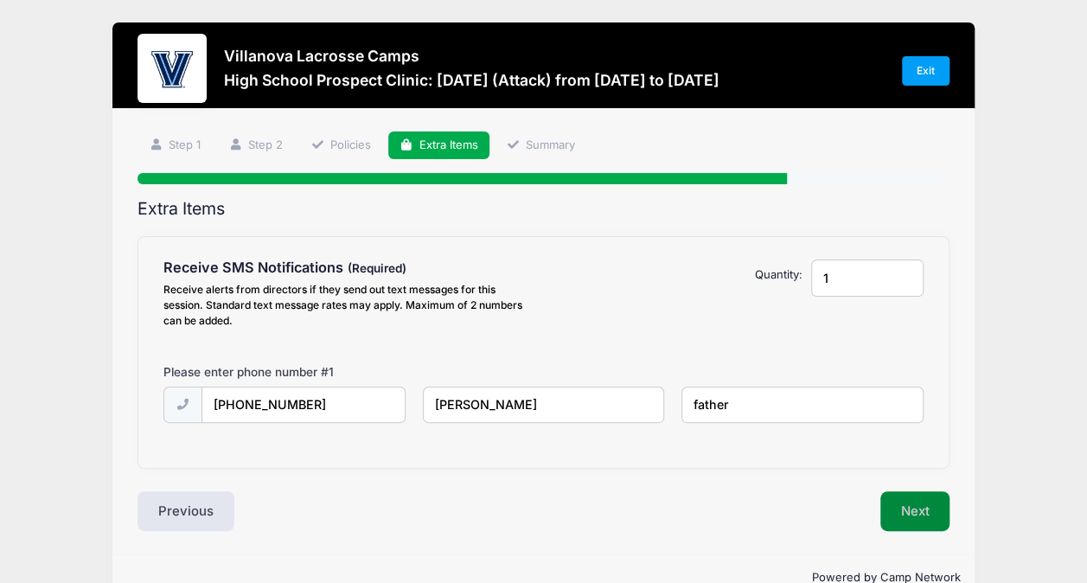
type input "father"
click at [923, 507] on button "Next" at bounding box center [915, 511] width 70 height 40
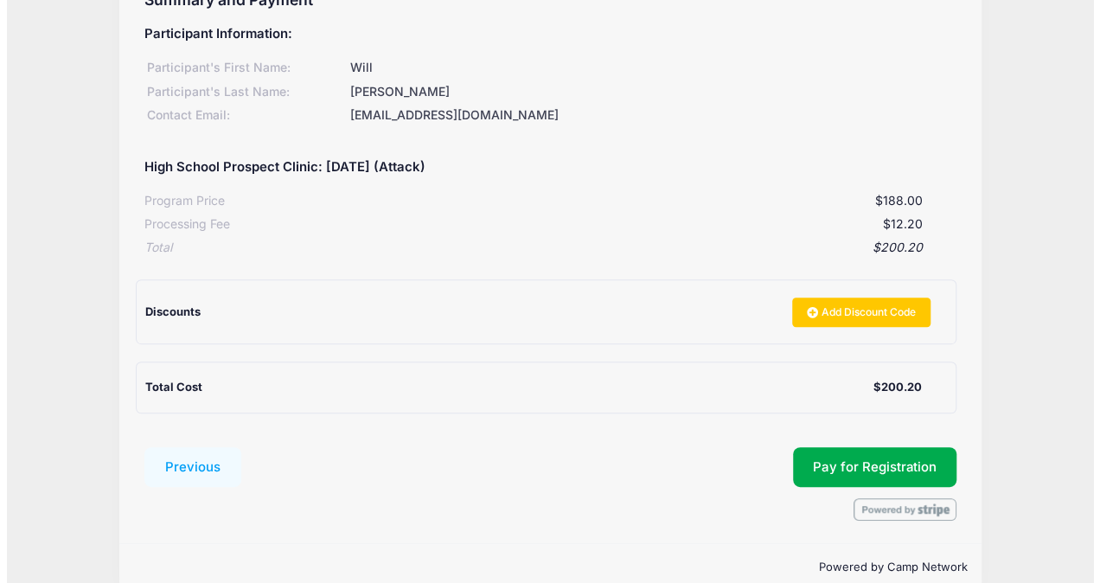
scroll to position [235, 0]
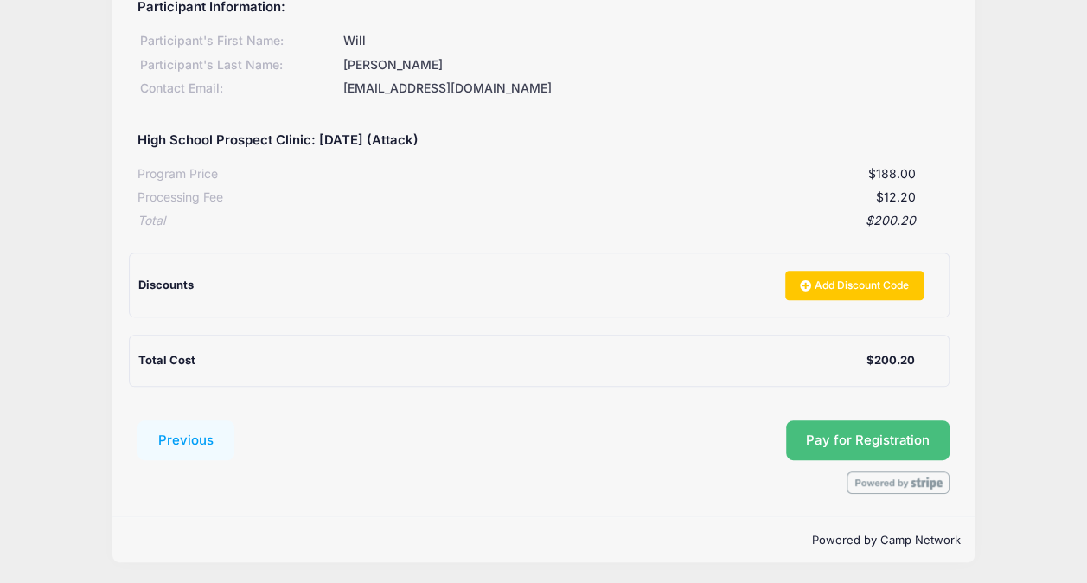
click at [884, 437] on span "Pay for Registration" at bounding box center [867, 440] width 123 height 16
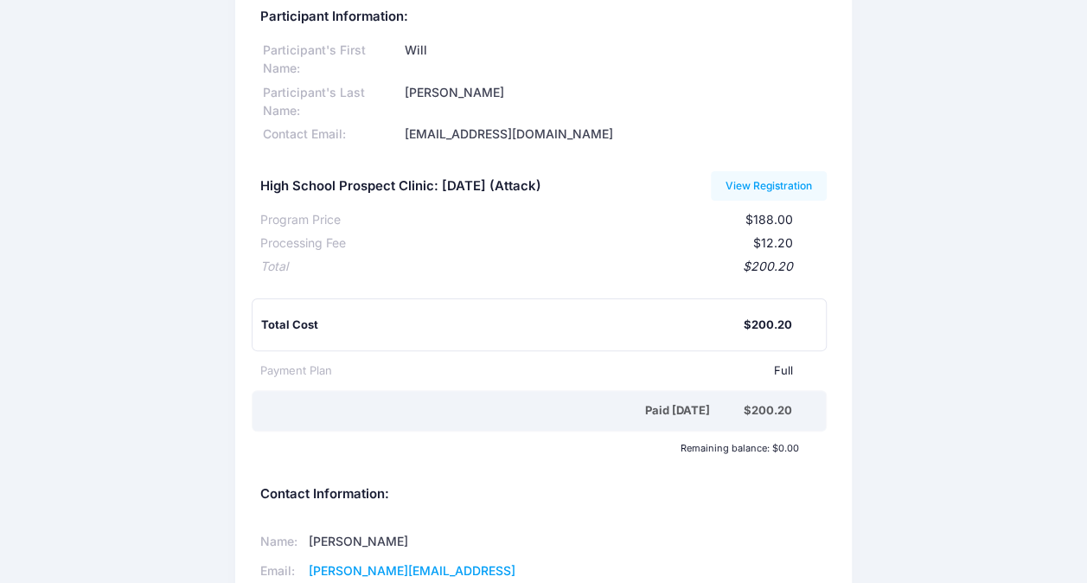
scroll to position [52, 0]
